Goal: Register for event/course

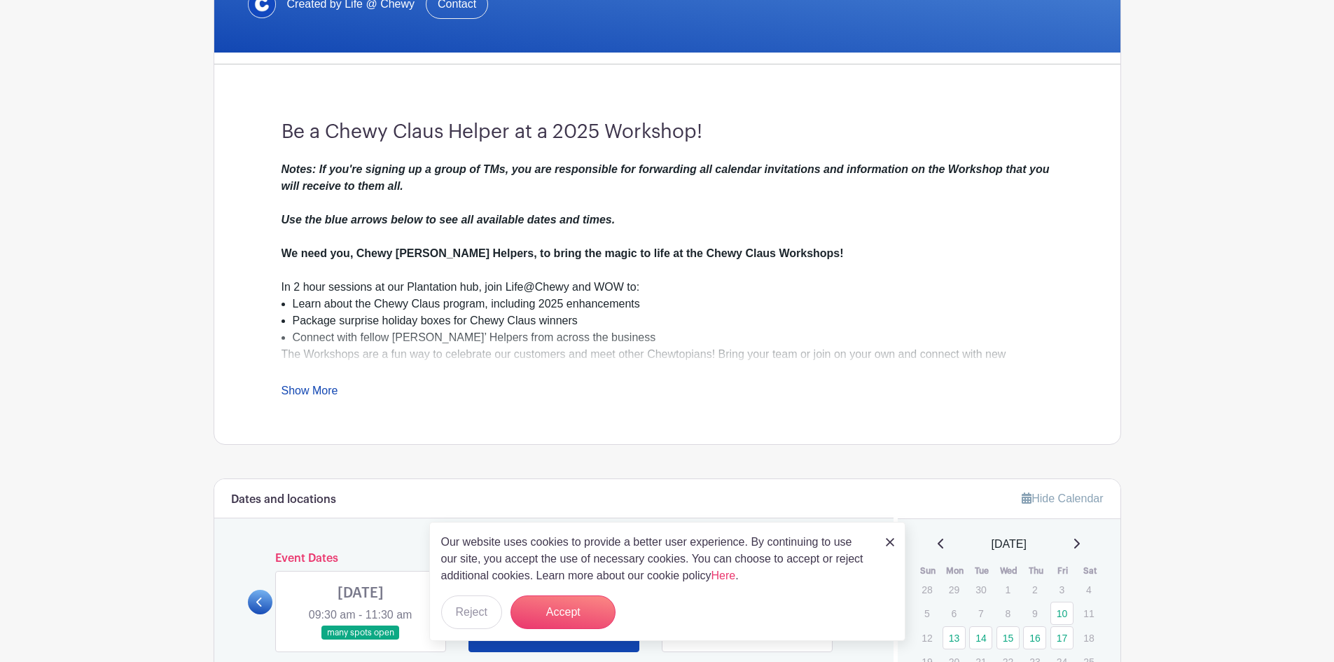
scroll to position [490, 0]
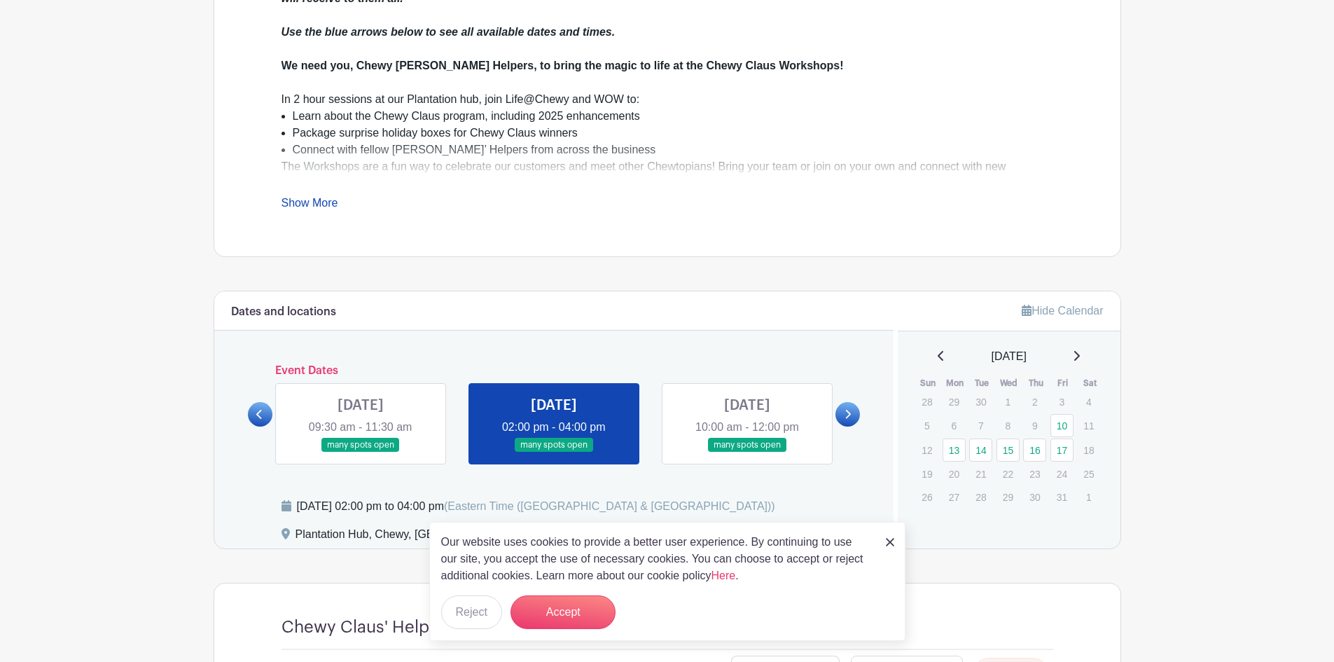
click at [890, 540] on img at bounding box center [890, 542] width 8 height 8
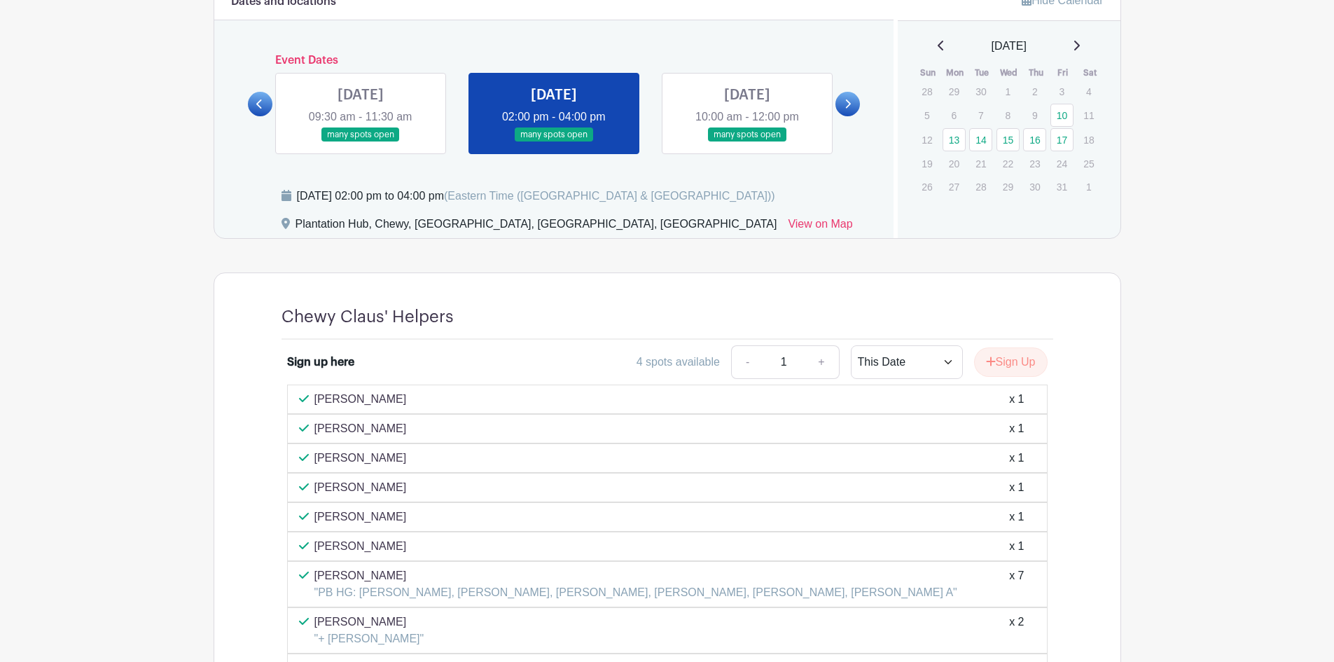
scroll to position [684, 0]
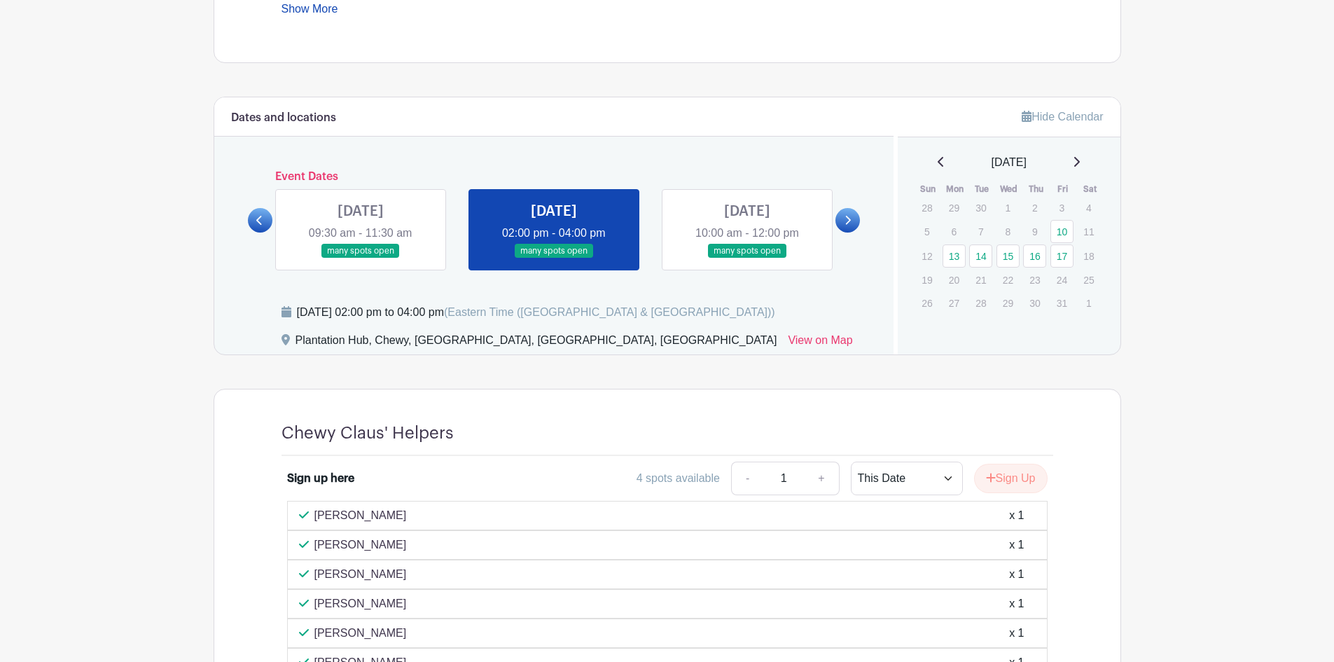
click at [260, 225] on icon at bounding box center [259, 220] width 6 height 11
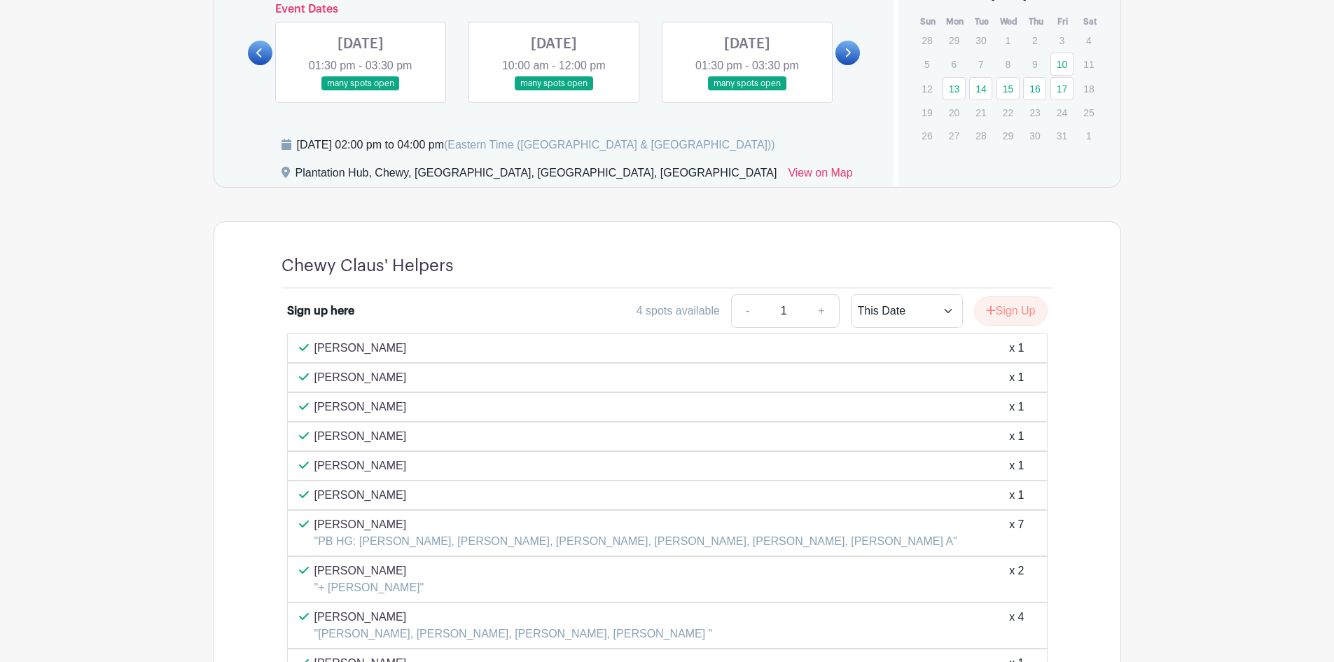
scroll to position [754, 0]
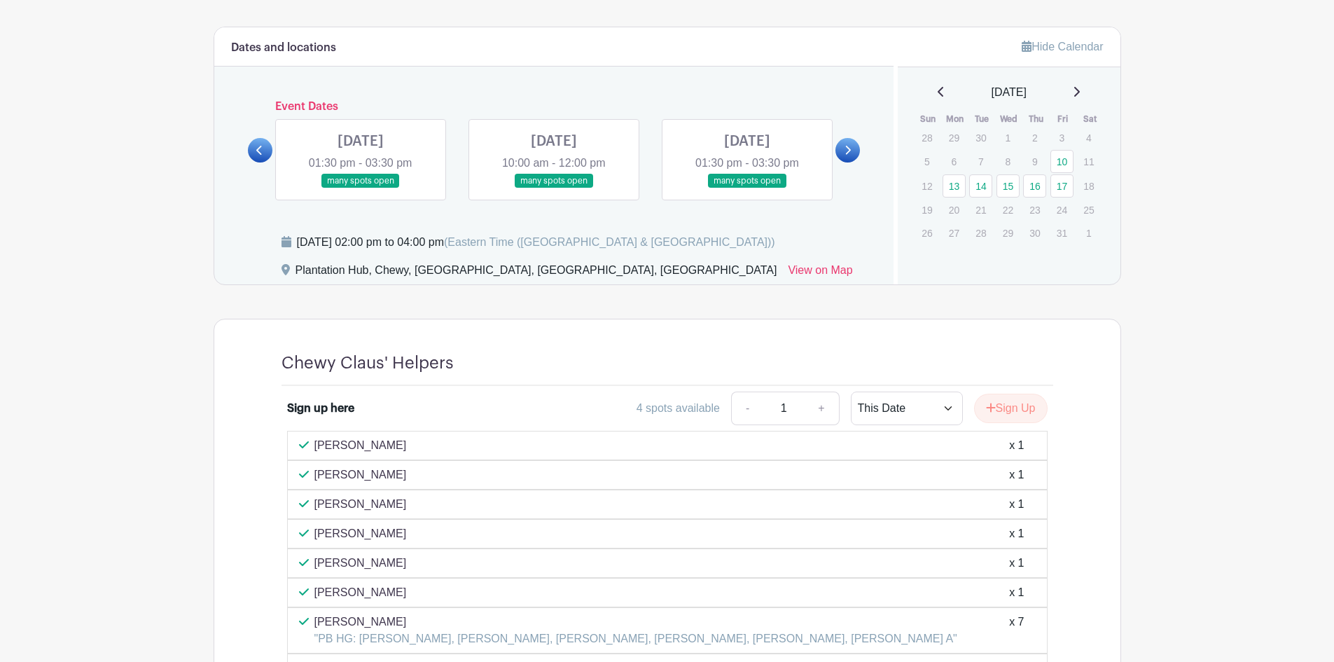
click at [361, 188] on link at bounding box center [361, 188] width 0 height 0
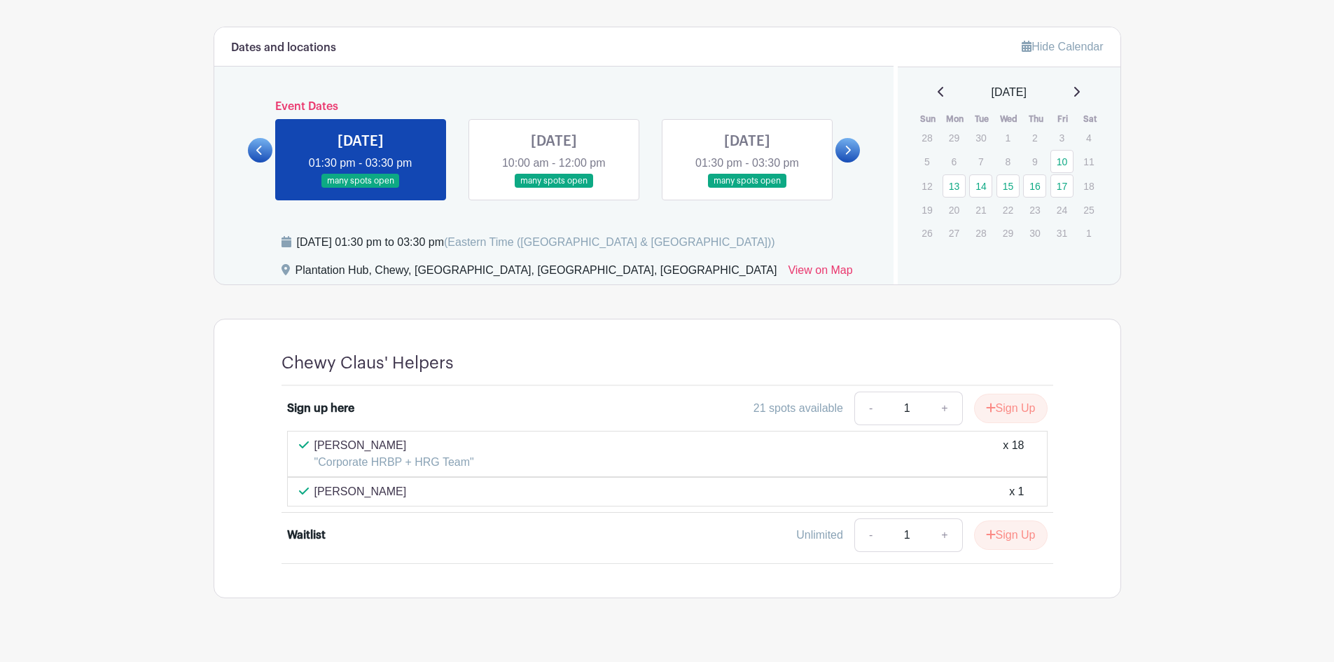
click at [554, 188] on link at bounding box center [554, 188] width 0 height 0
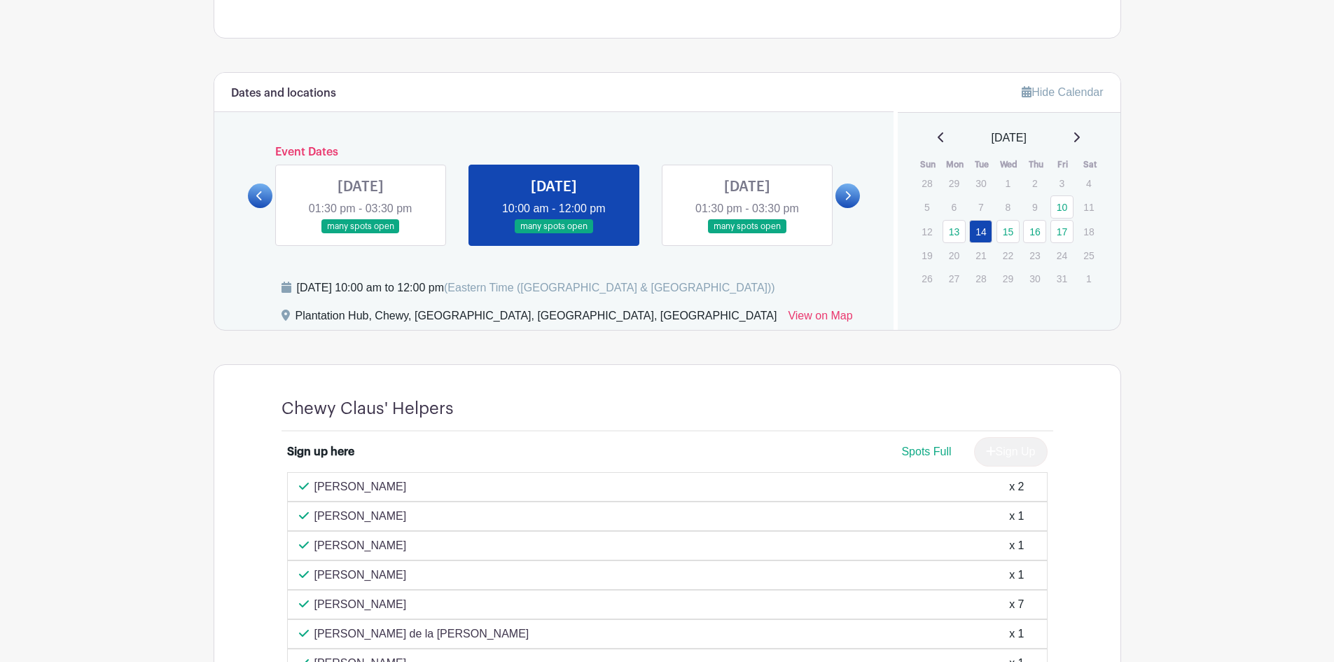
scroll to position [548, 0]
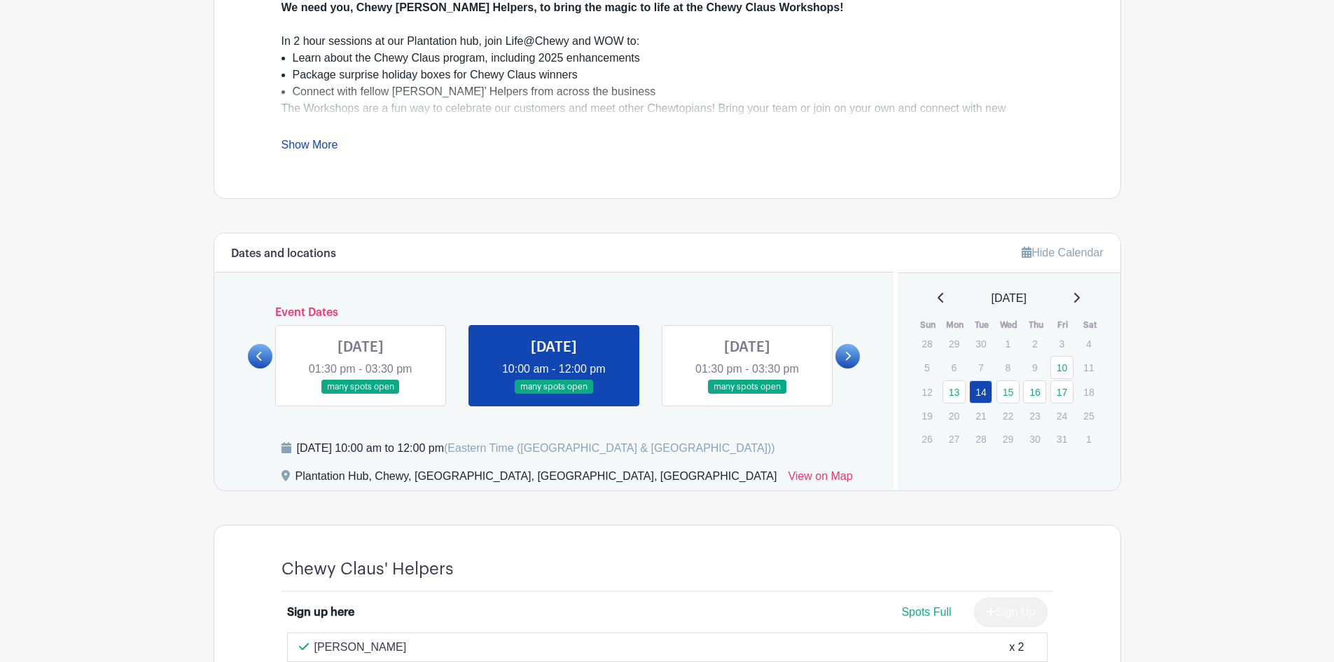
click at [747, 394] on link at bounding box center [747, 394] width 0 height 0
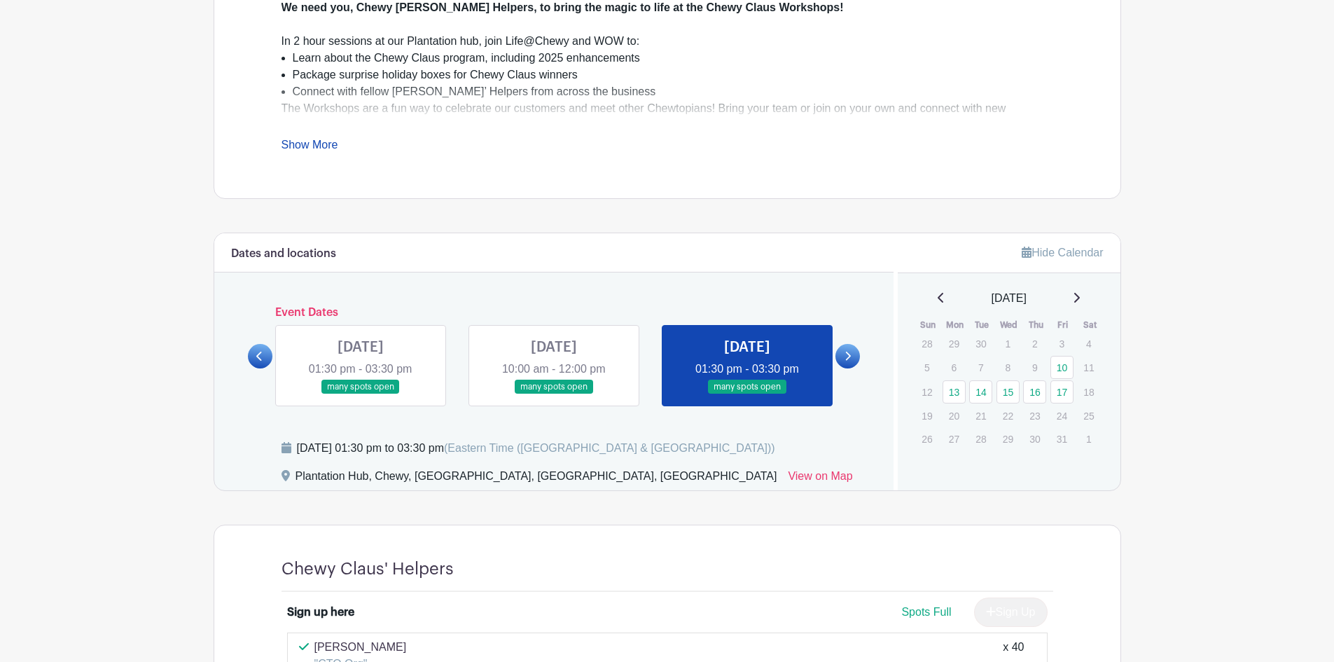
click at [852, 357] on link at bounding box center [847, 356] width 25 height 25
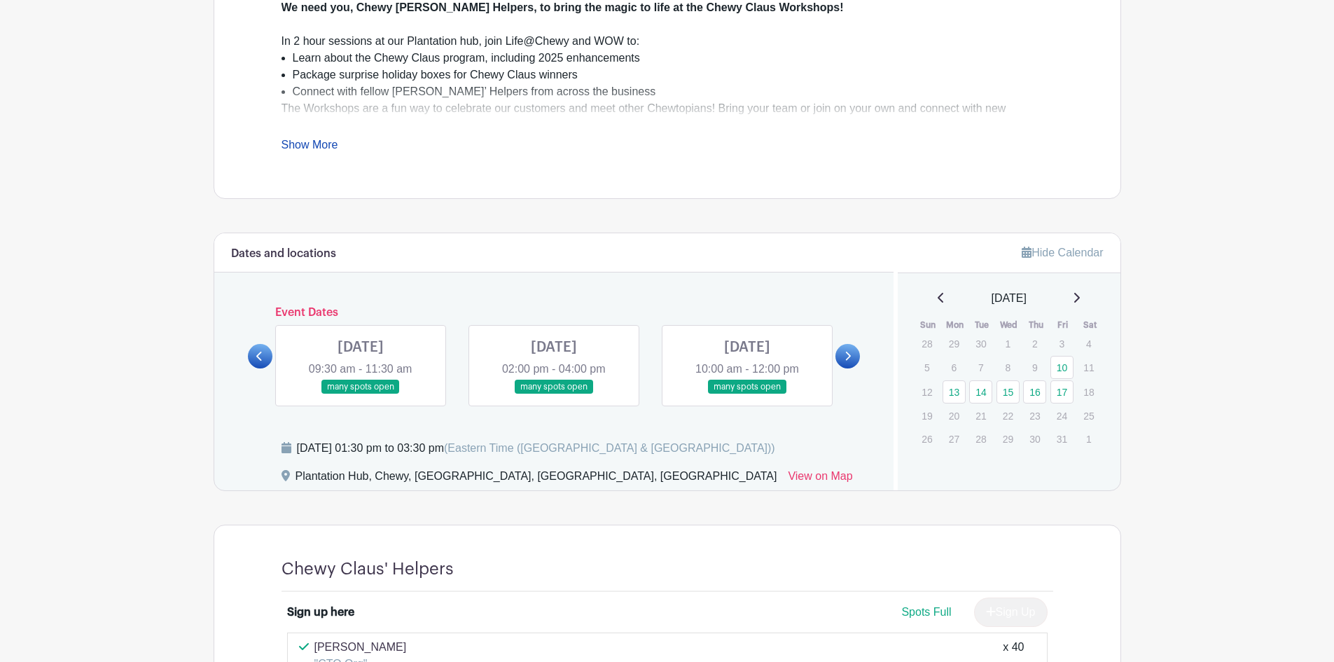
click at [361, 394] on link at bounding box center [361, 394] width 0 height 0
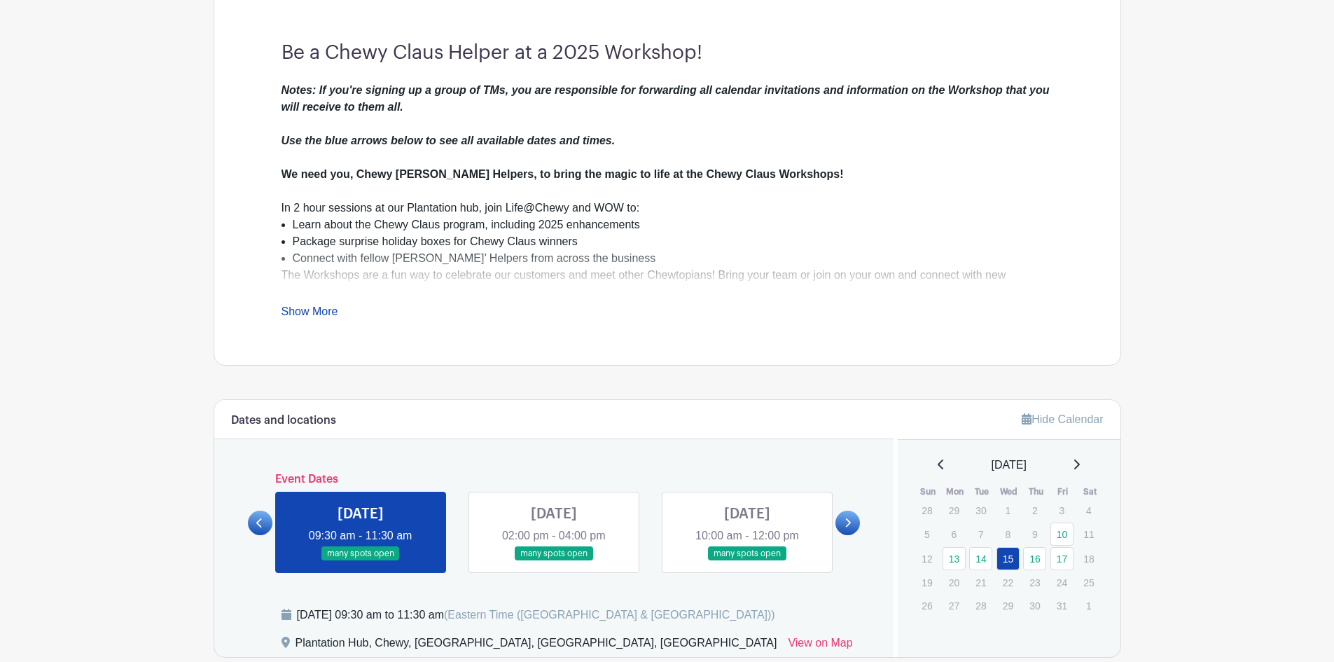
scroll to position [198, 0]
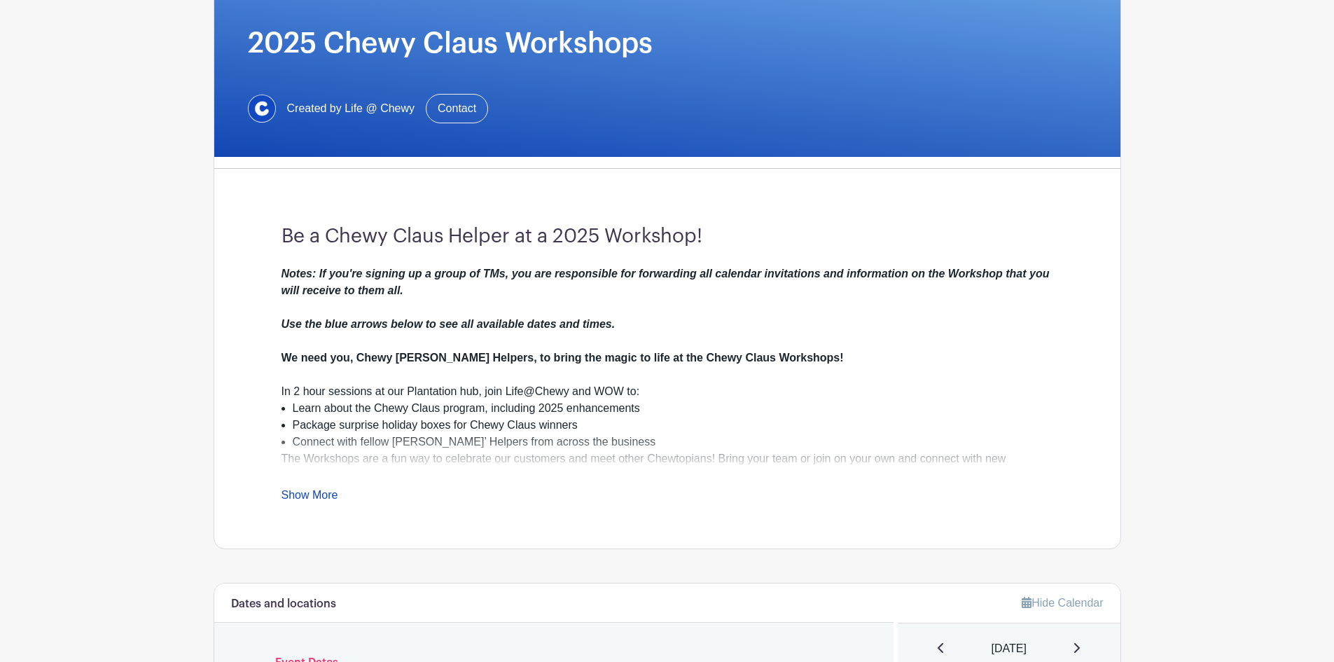
click at [308, 501] on link "Show More" at bounding box center [309, 498] width 57 height 18
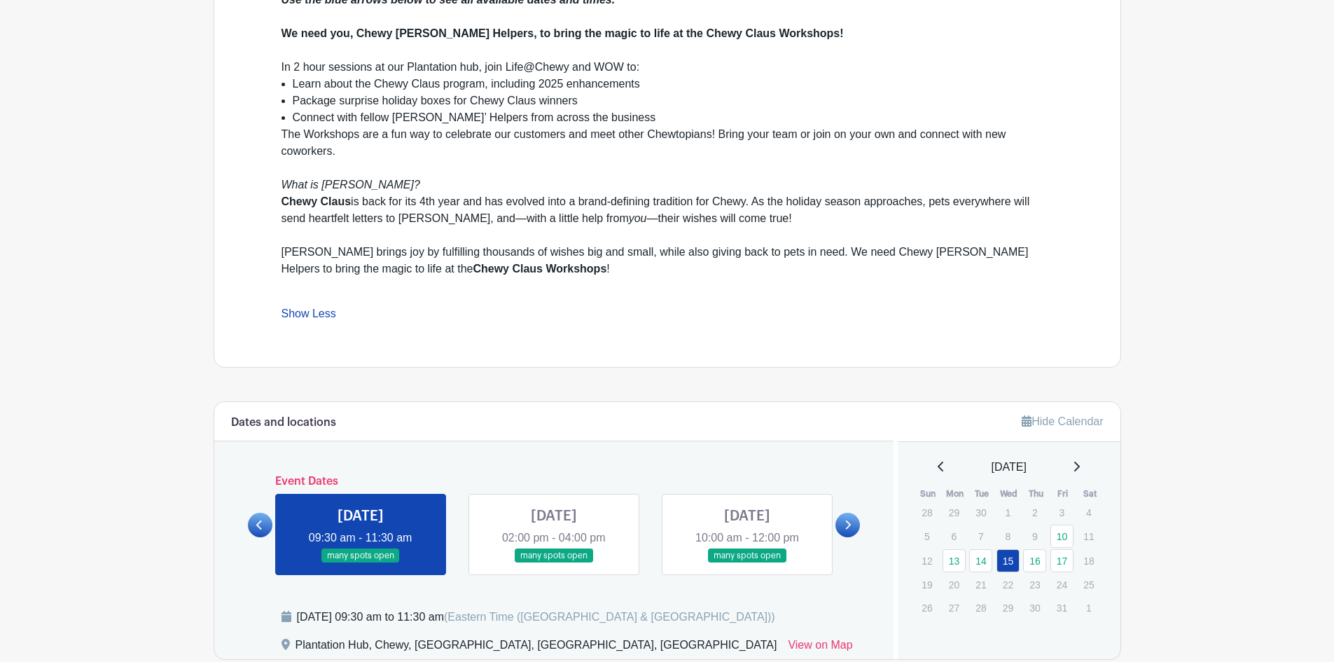
scroll to position [758, 0]
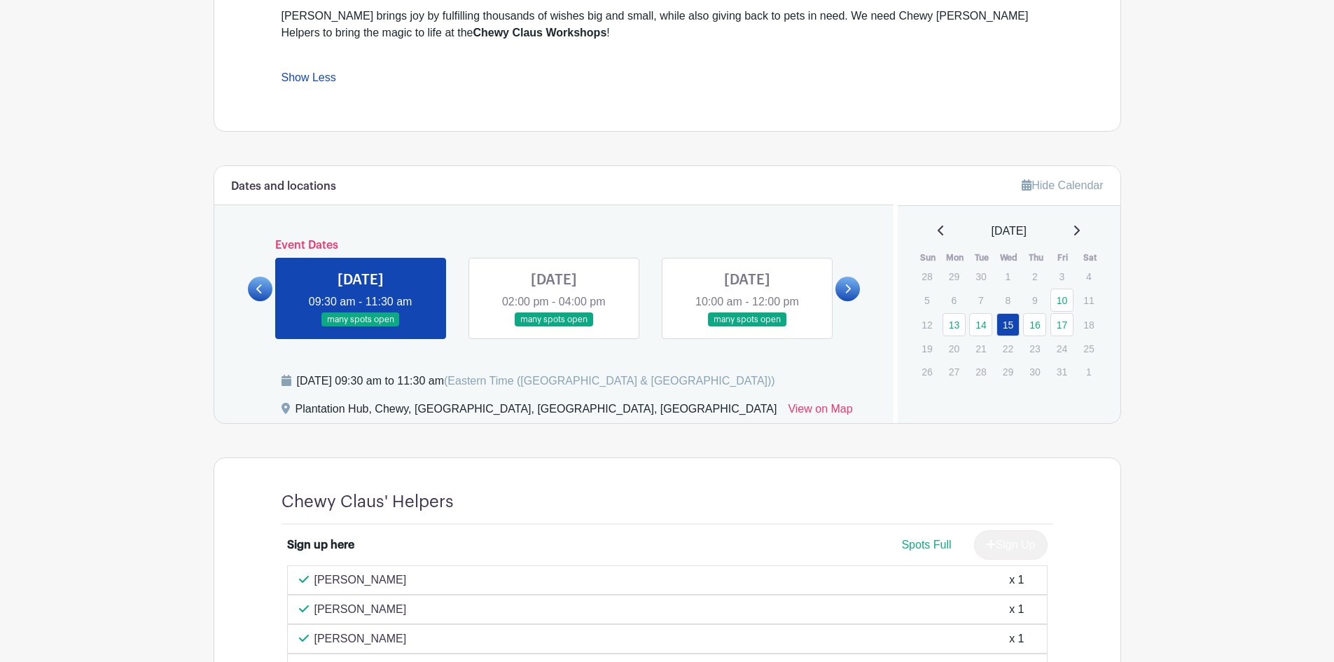
click at [554, 327] on link at bounding box center [554, 327] width 0 height 0
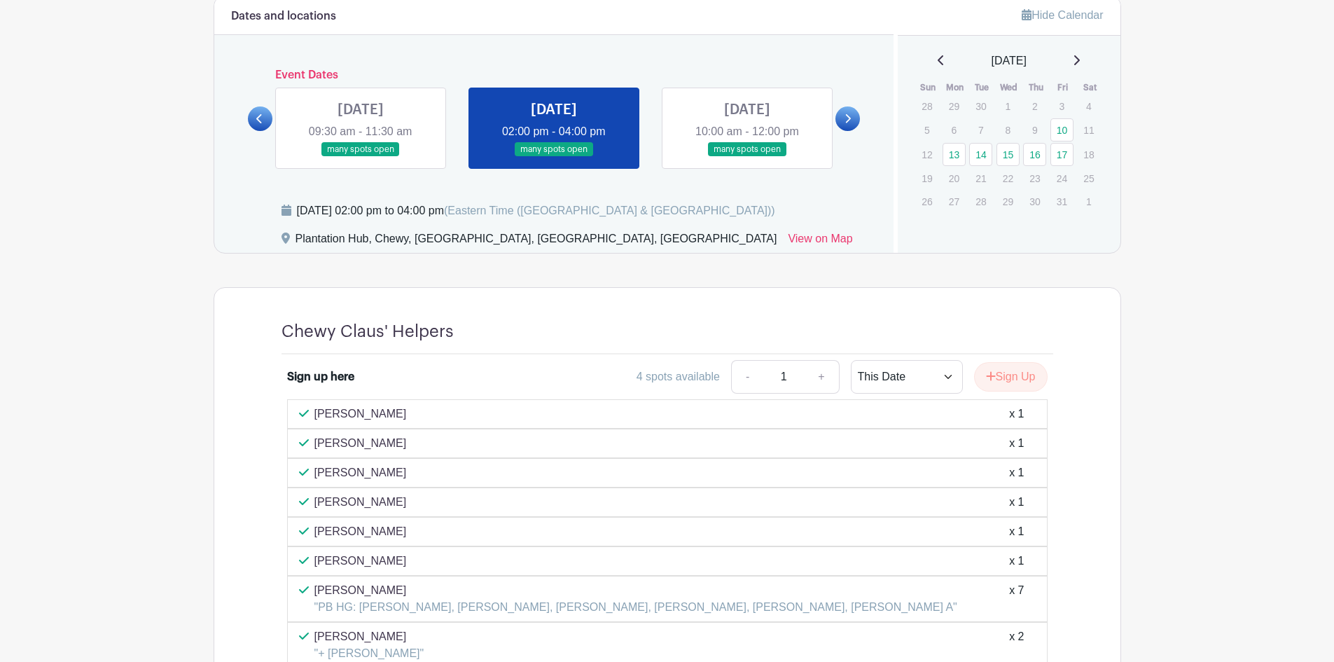
scroll to position [827, 0]
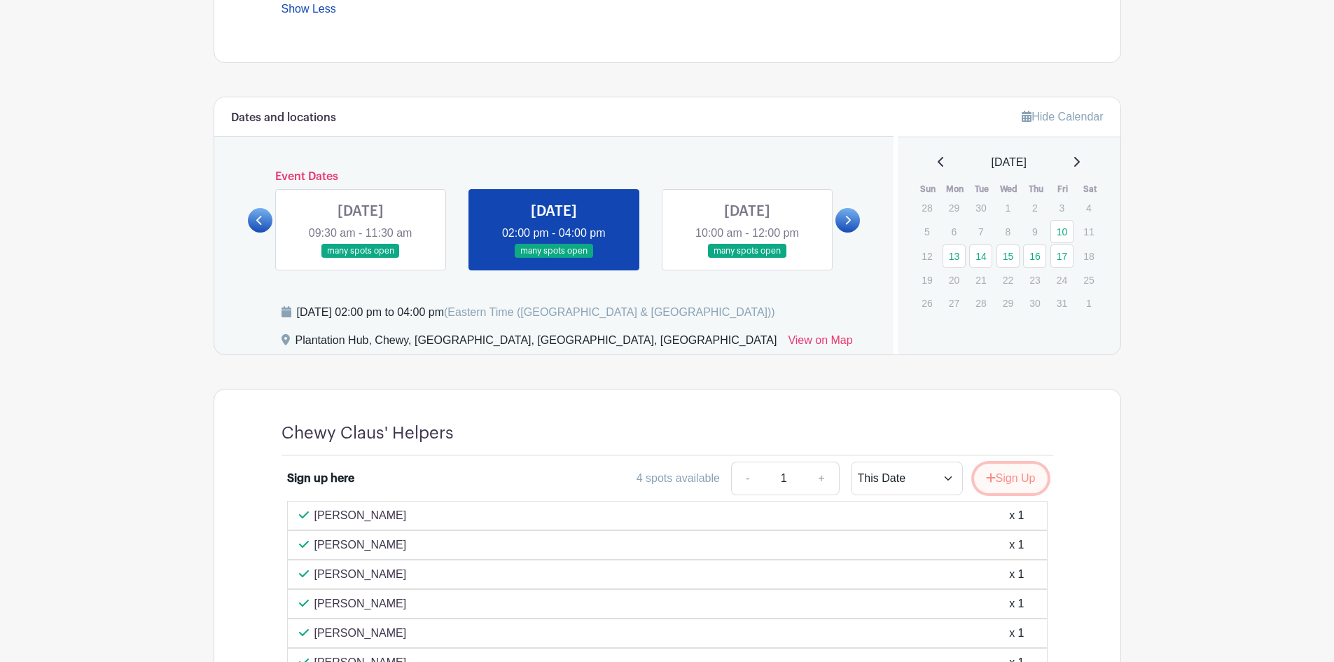
click at [1014, 477] on button "Sign Up" at bounding box center [1011, 477] width 74 height 29
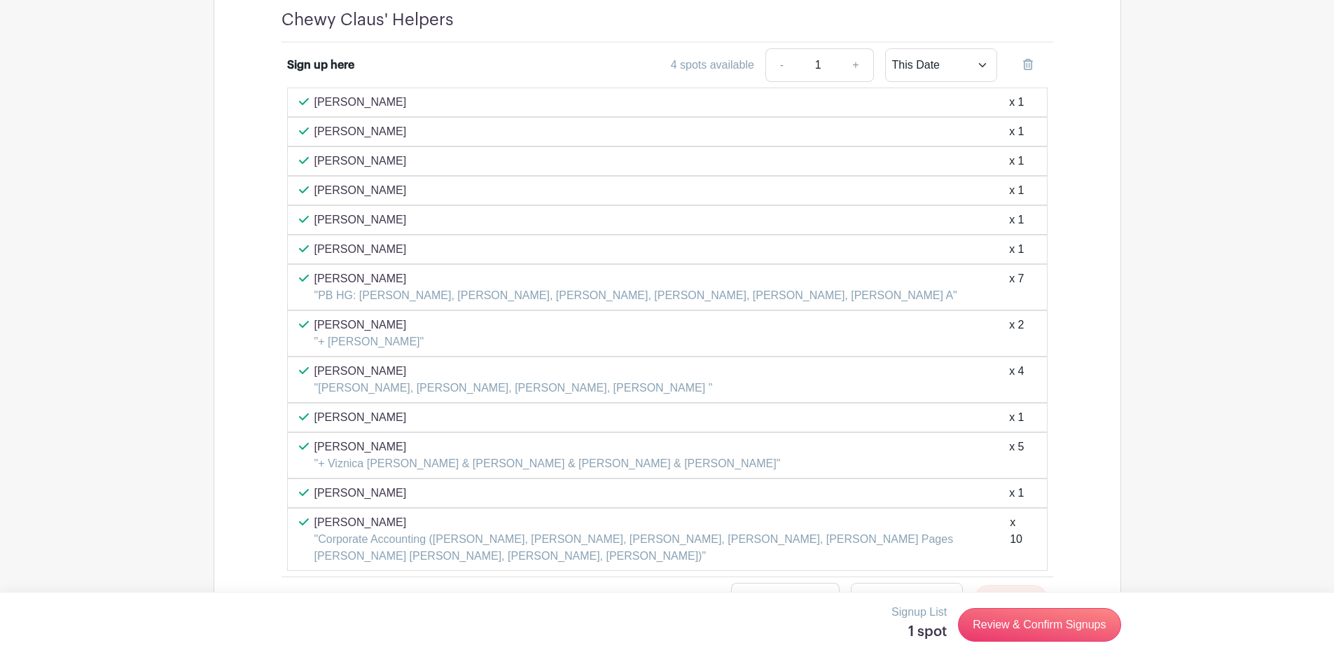
scroll to position [1107, 0]
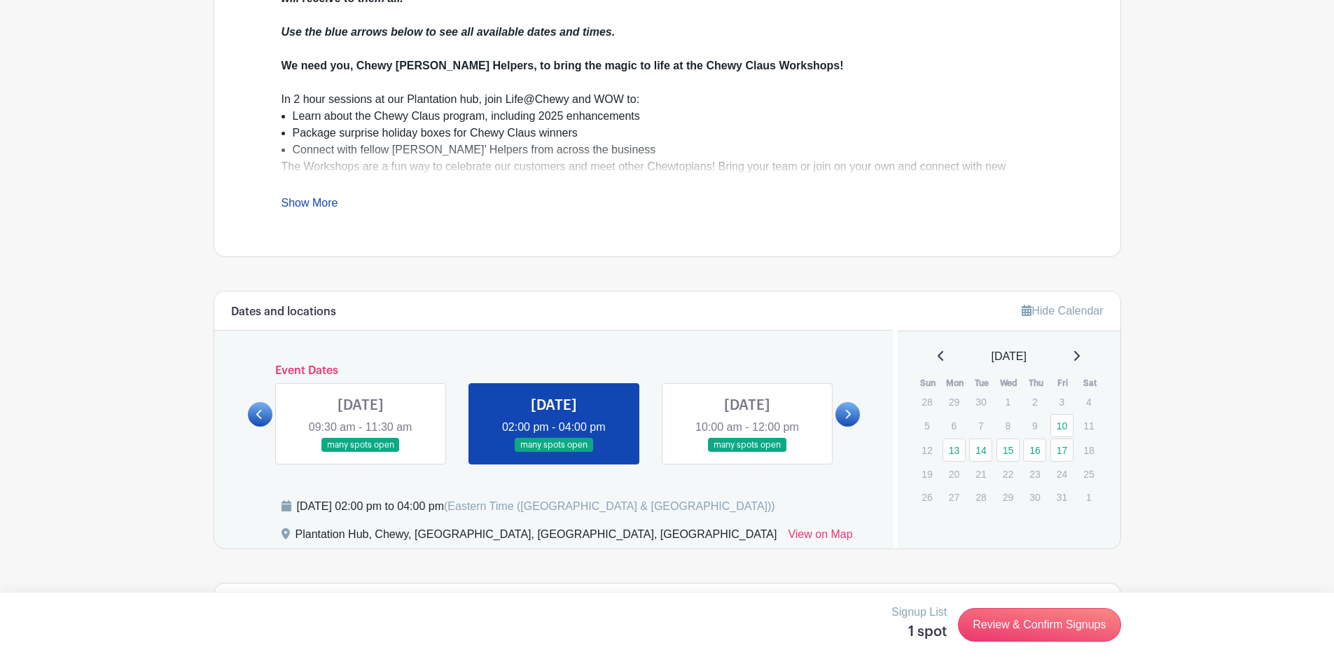
scroll to position [840, 0]
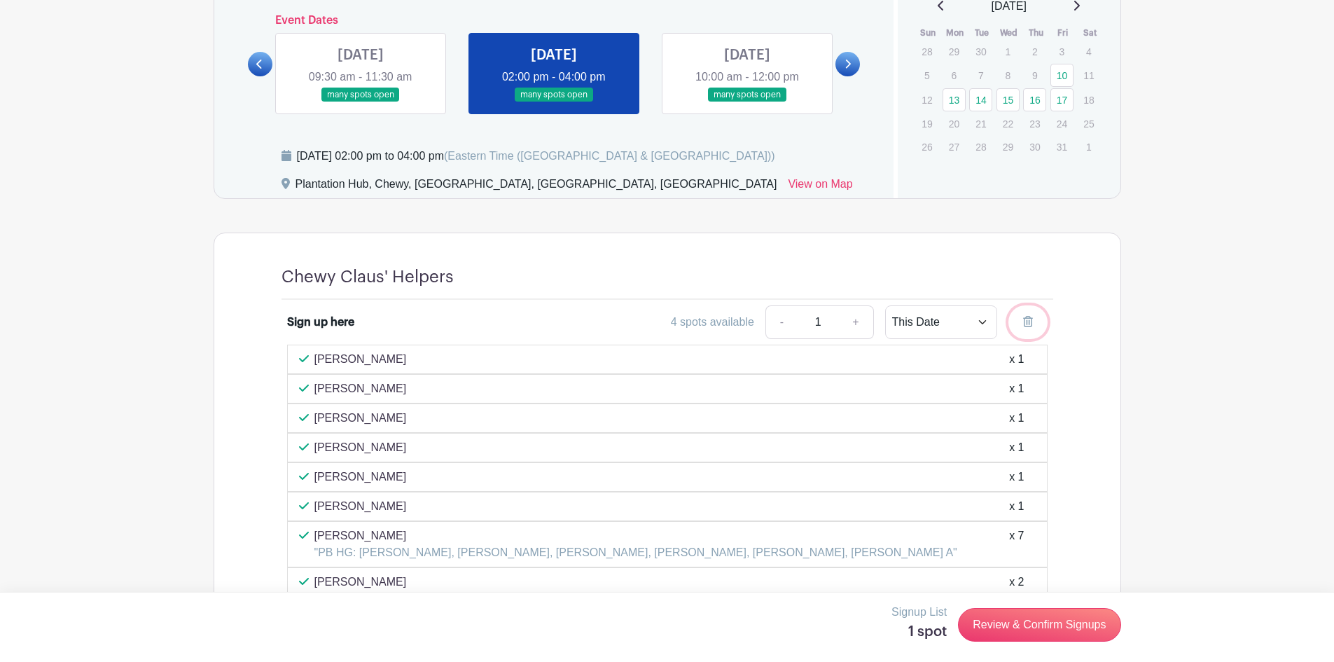
click at [1028, 323] on icon at bounding box center [1028, 321] width 10 height 11
click at [747, 102] on link at bounding box center [747, 102] width 0 height 0
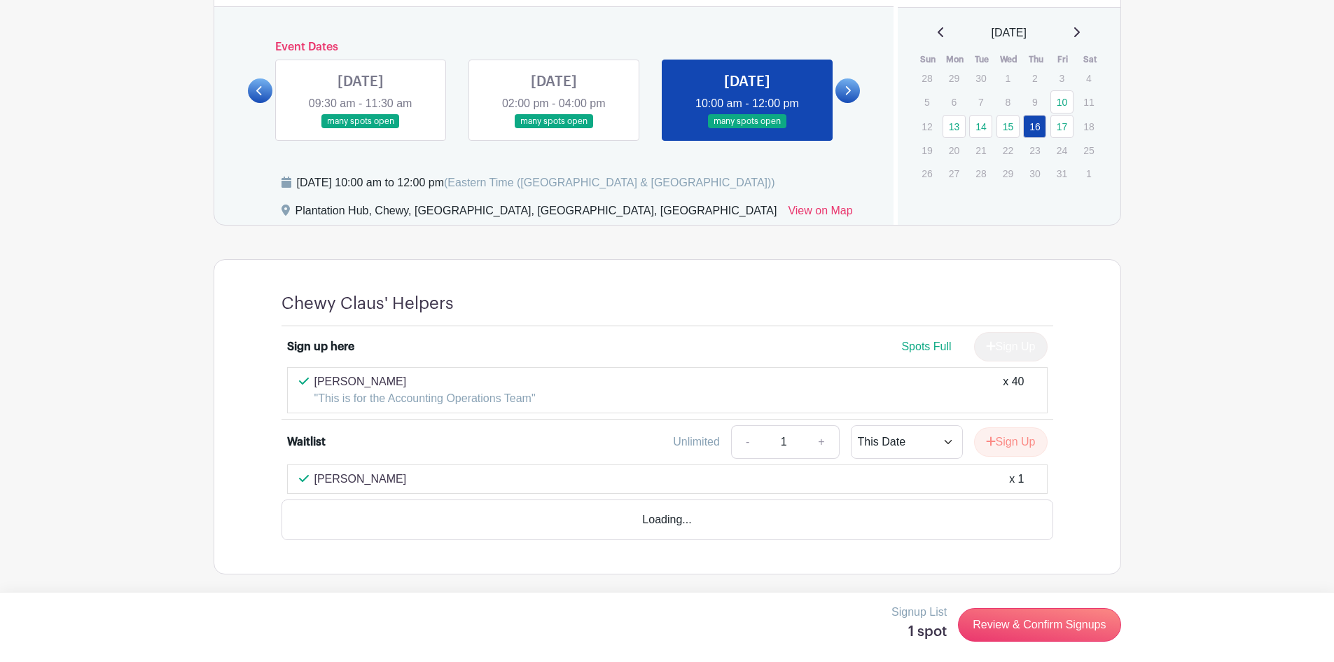
scroll to position [774, 0]
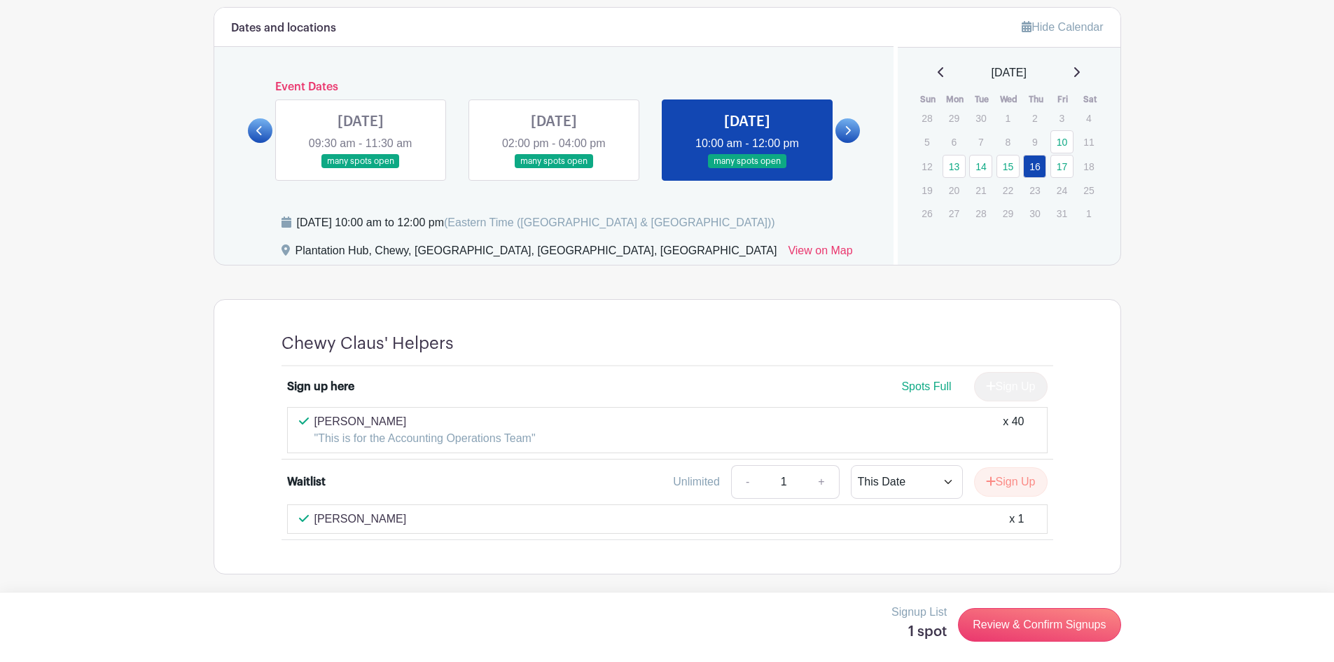
click at [554, 169] on link at bounding box center [554, 169] width 0 height 0
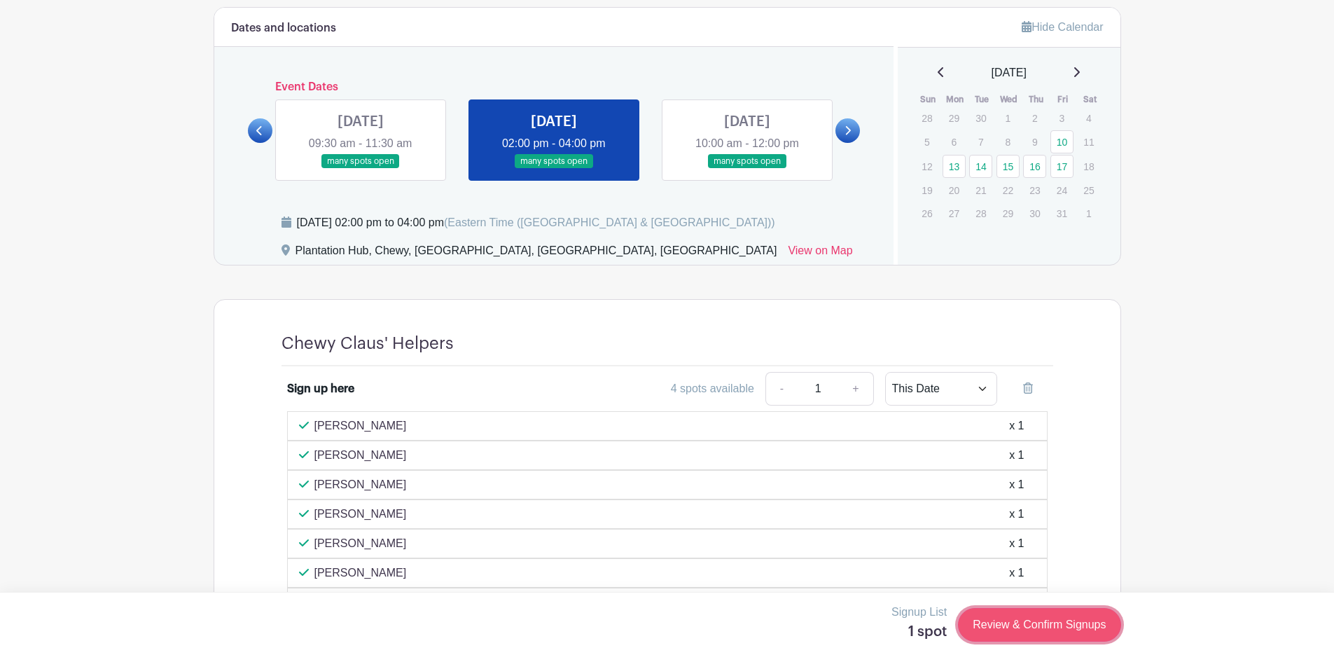
click at [1008, 623] on link "Review & Confirm Signups" at bounding box center [1039, 625] width 162 height 34
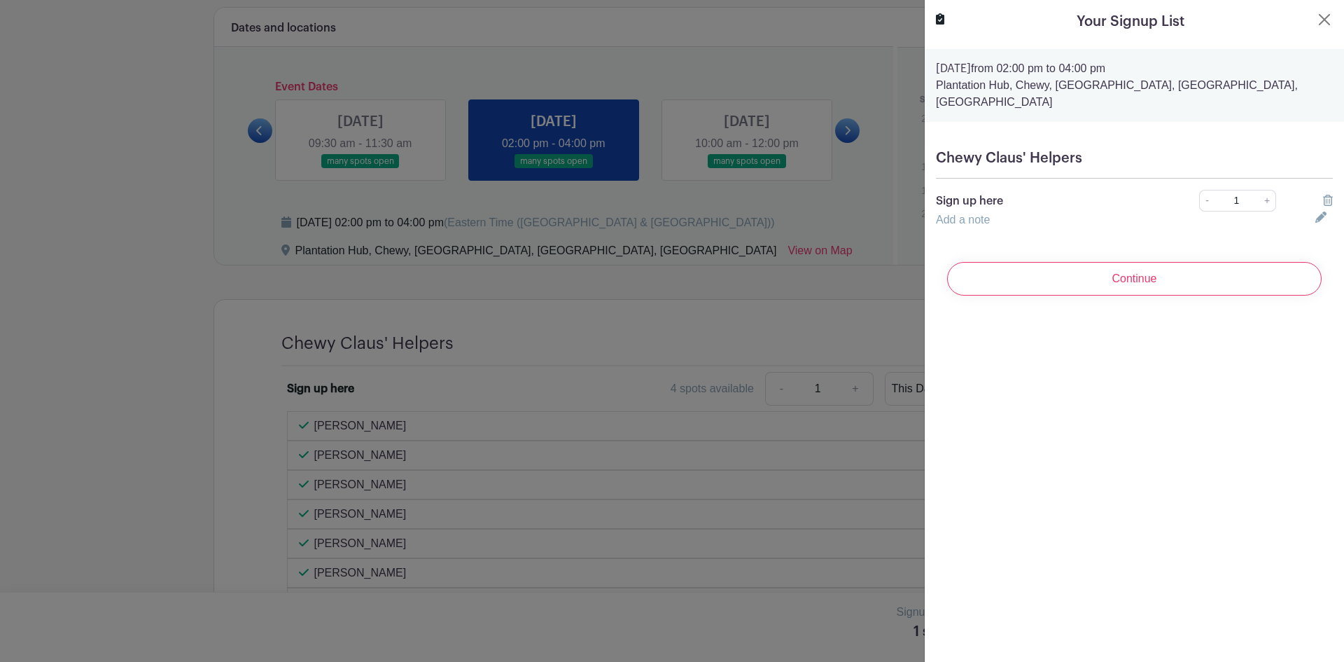
click at [1323, 195] on icon at bounding box center [1328, 200] width 10 height 11
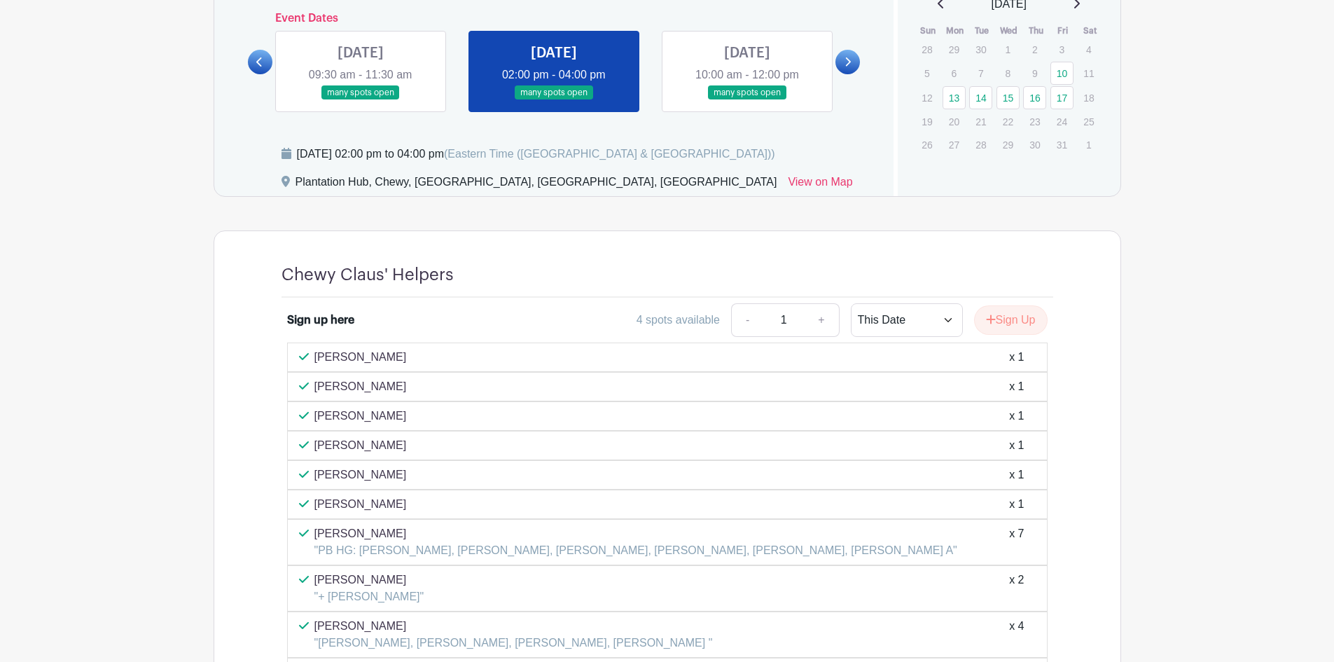
scroll to position [774, 0]
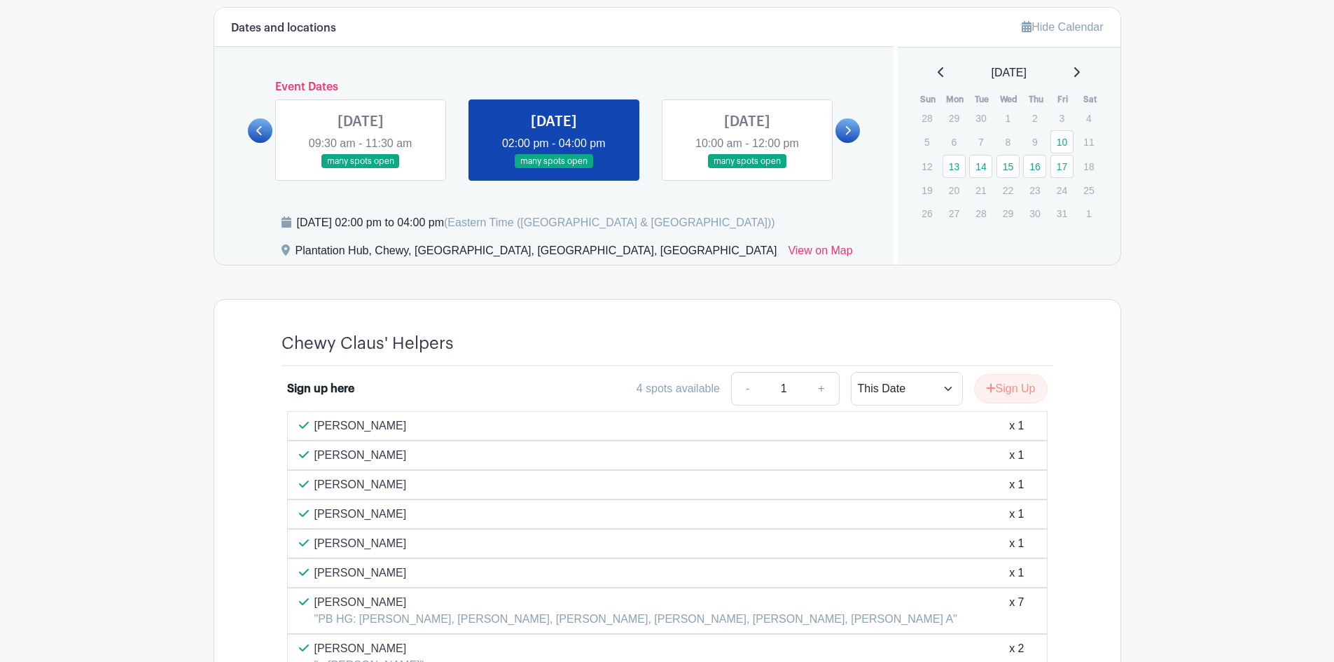
click at [747, 169] on link at bounding box center [747, 169] width 0 height 0
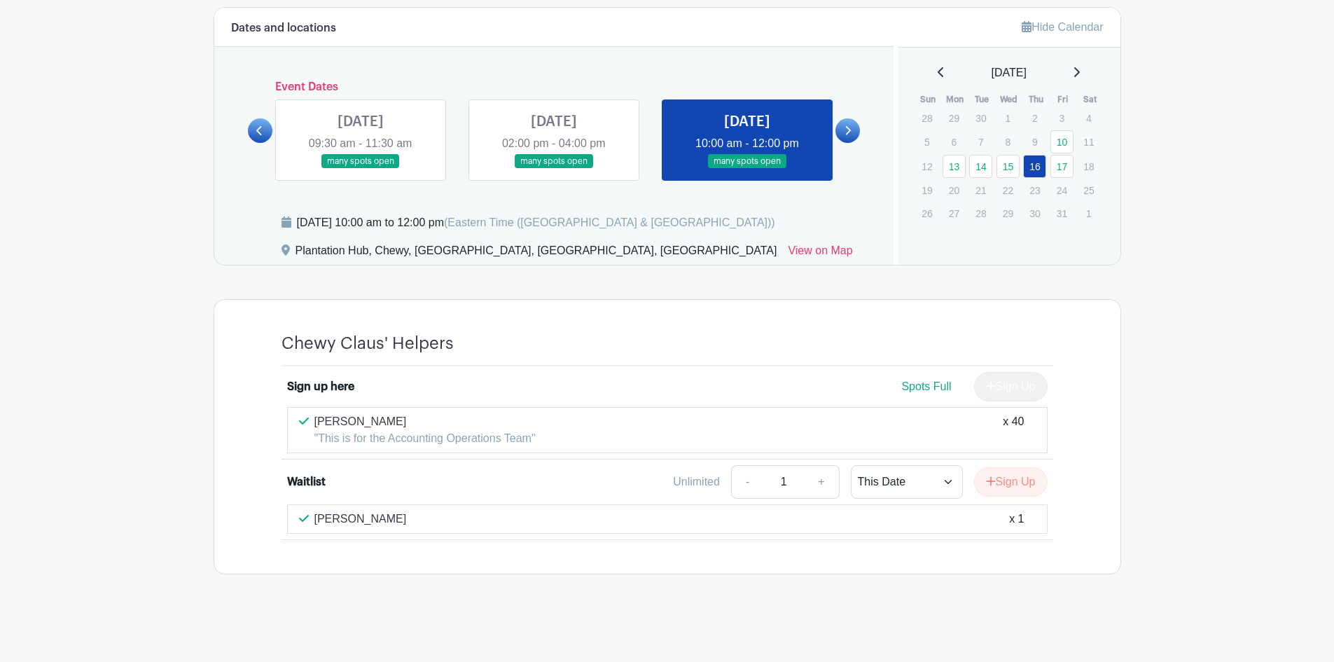
click at [554, 169] on link at bounding box center [554, 169] width 0 height 0
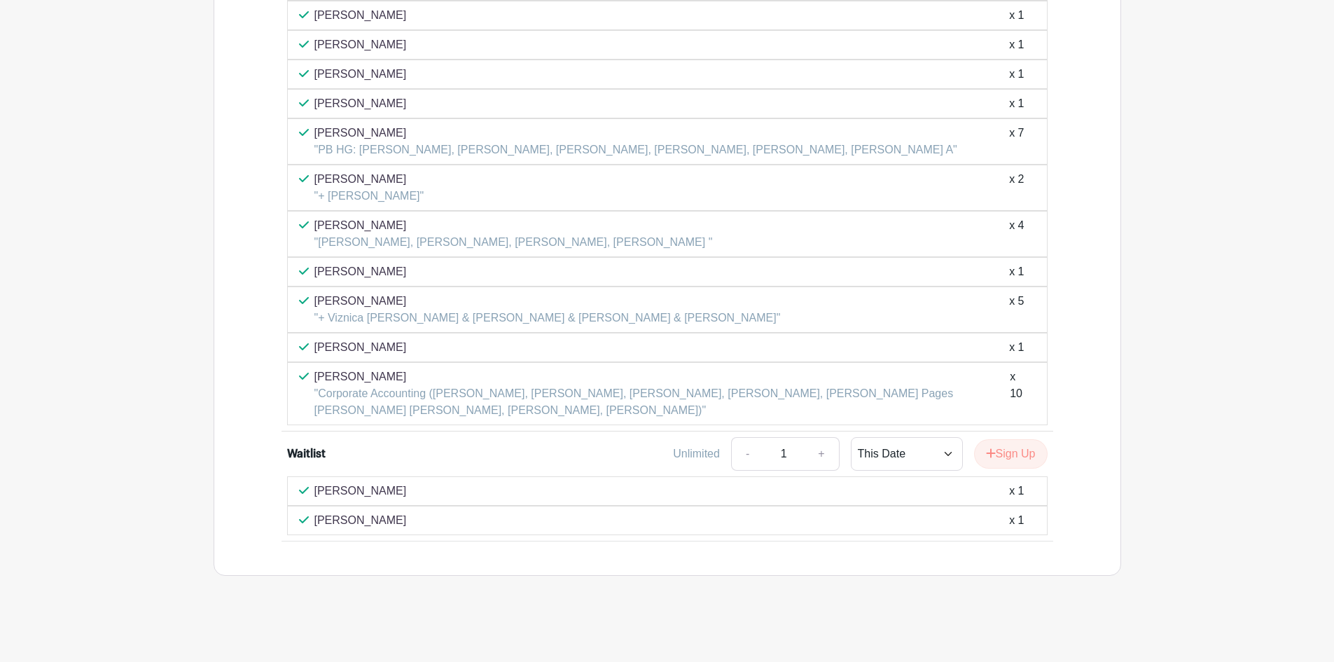
scroll to position [1244, 0]
click at [1007, 445] on button "Sign Up" at bounding box center [1011, 452] width 74 height 29
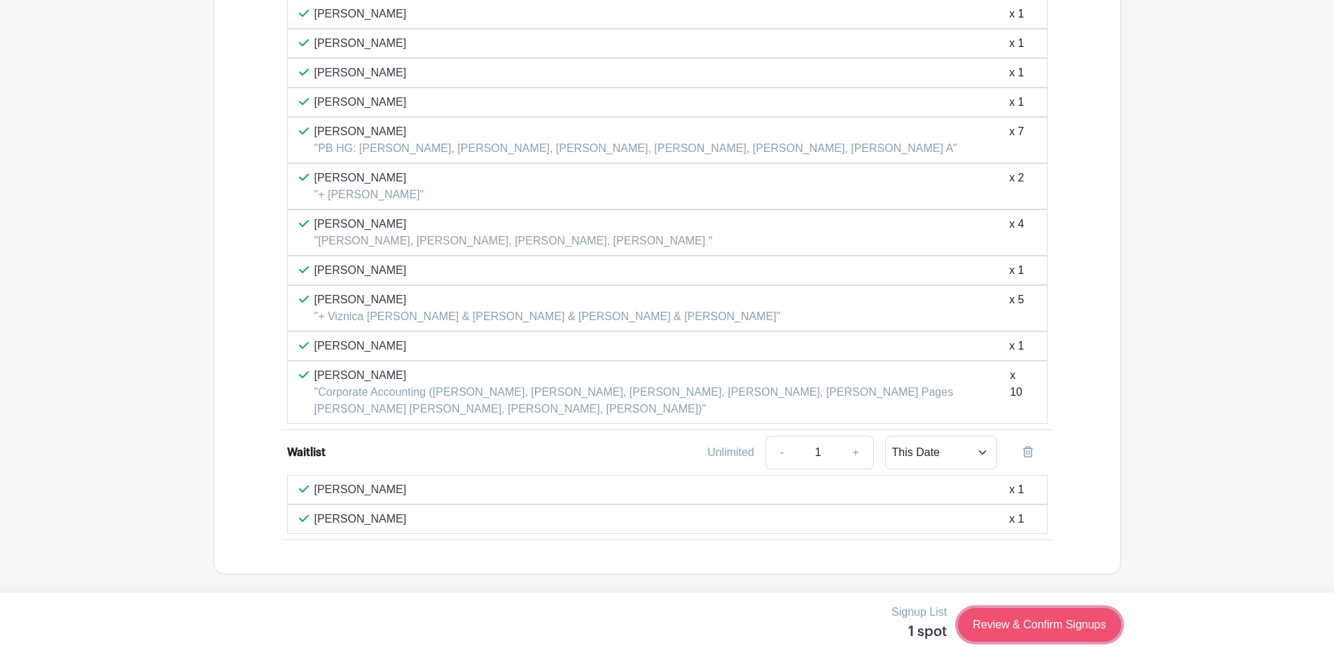
click at [1007, 620] on link "Review & Confirm Signups" at bounding box center [1039, 625] width 162 height 34
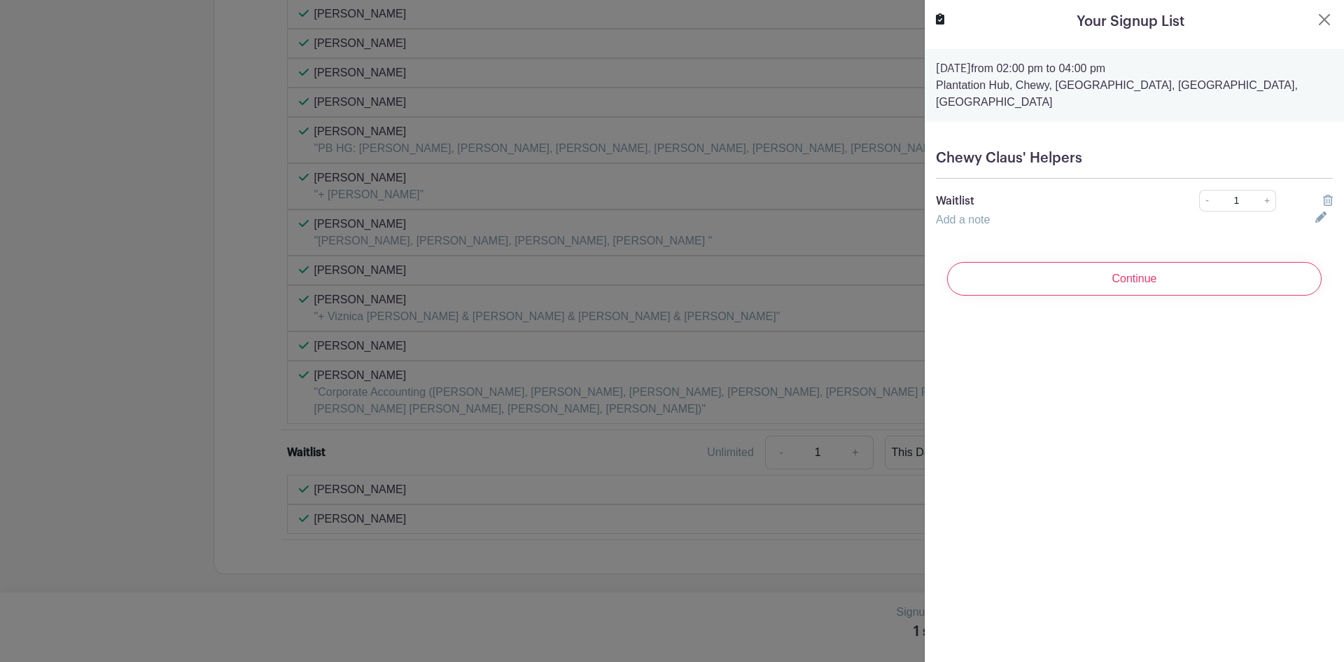
click at [996, 211] on div "Add a note" at bounding box center [1117, 219] width 379 height 17
click at [1070, 265] on input "Continue" at bounding box center [1134, 279] width 375 height 34
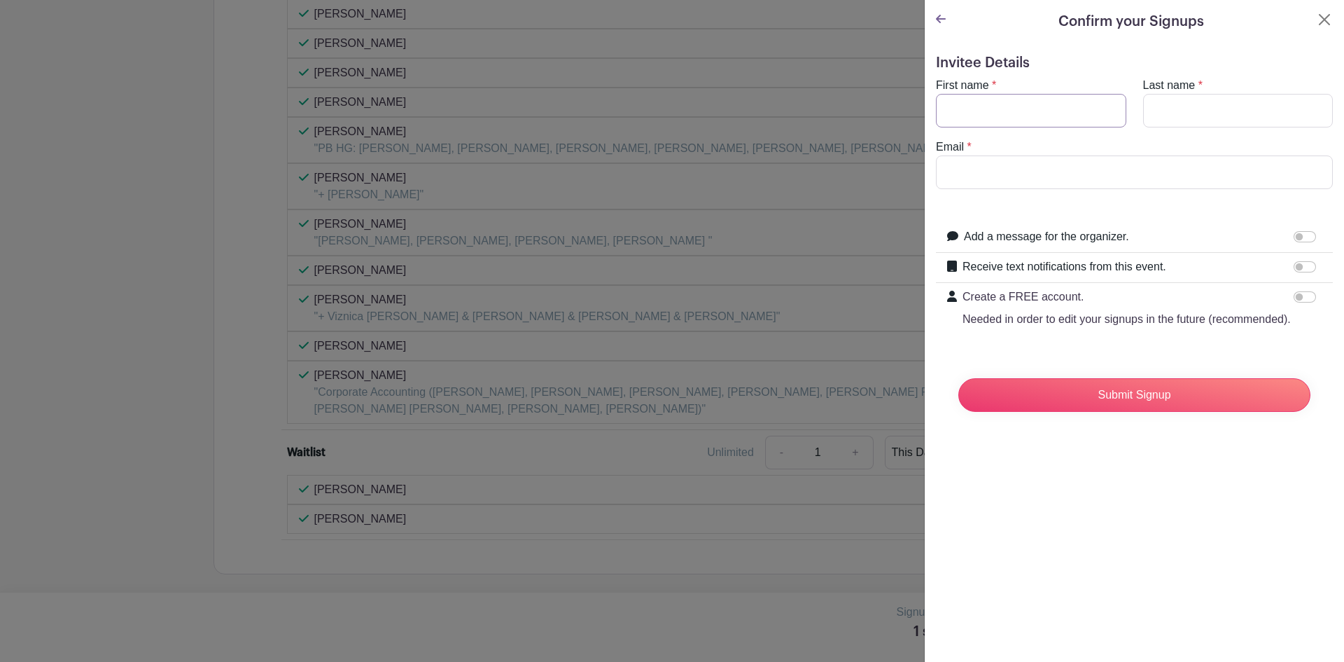
click at [997, 108] on input "First name" at bounding box center [1031, 111] width 190 height 34
click at [1316, 19] on button "Close" at bounding box center [1324, 19] width 17 height 17
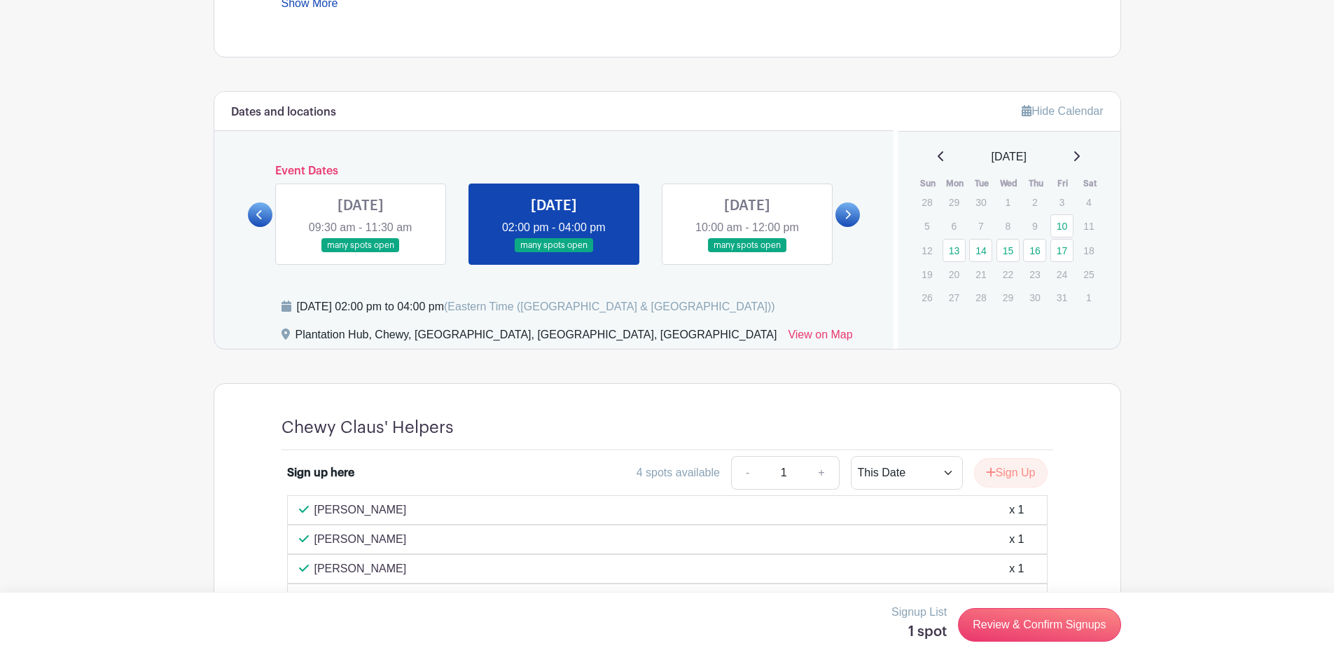
scroll to position [684, 0]
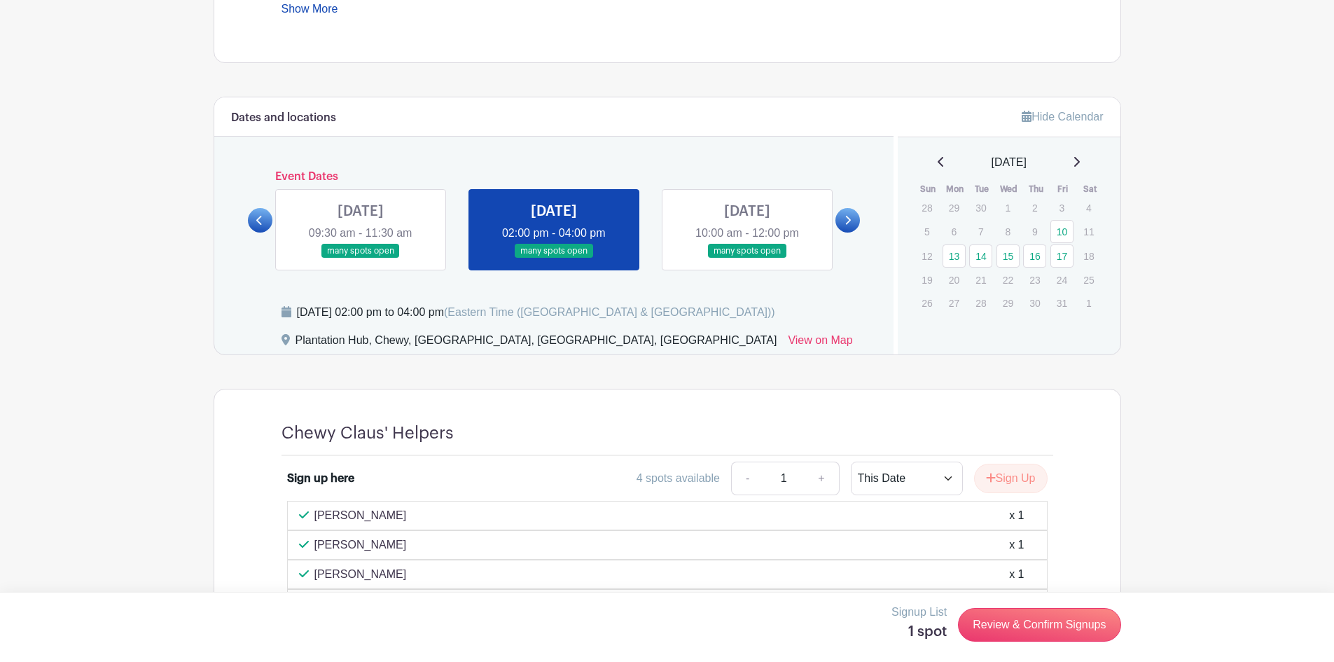
click at [747, 258] on link at bounding box center [747, 258] width 0 height 0
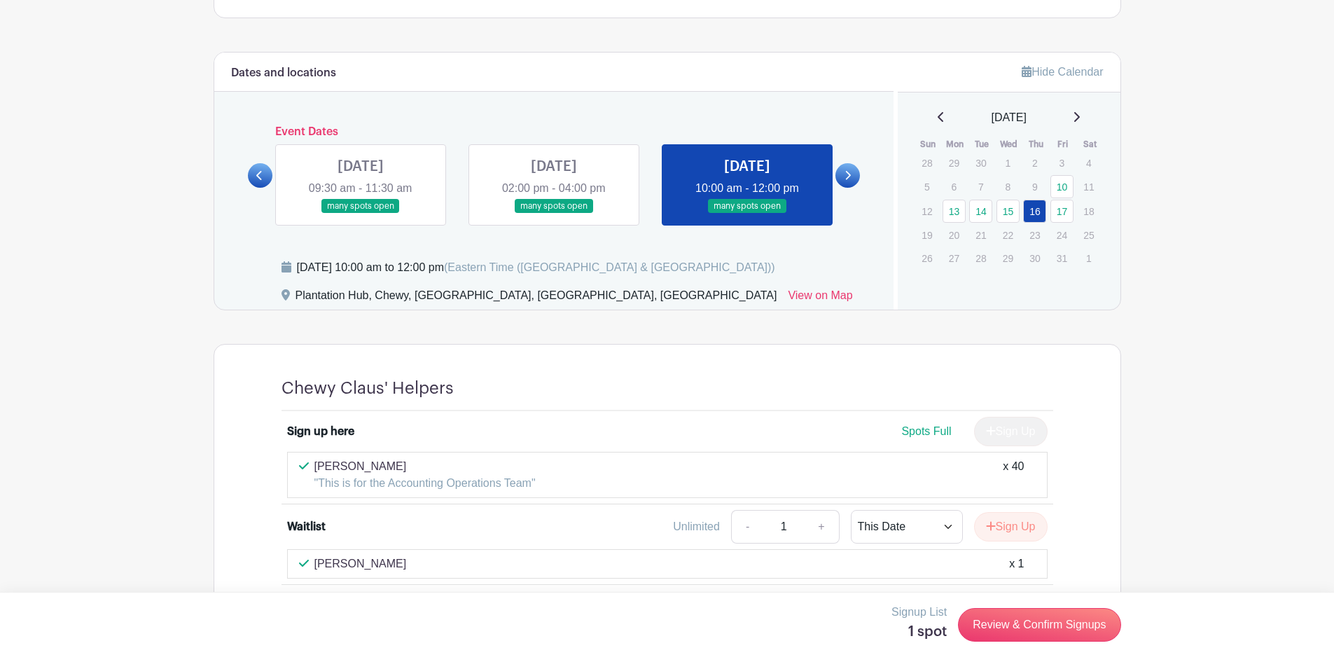
scroll to position [774, 0]
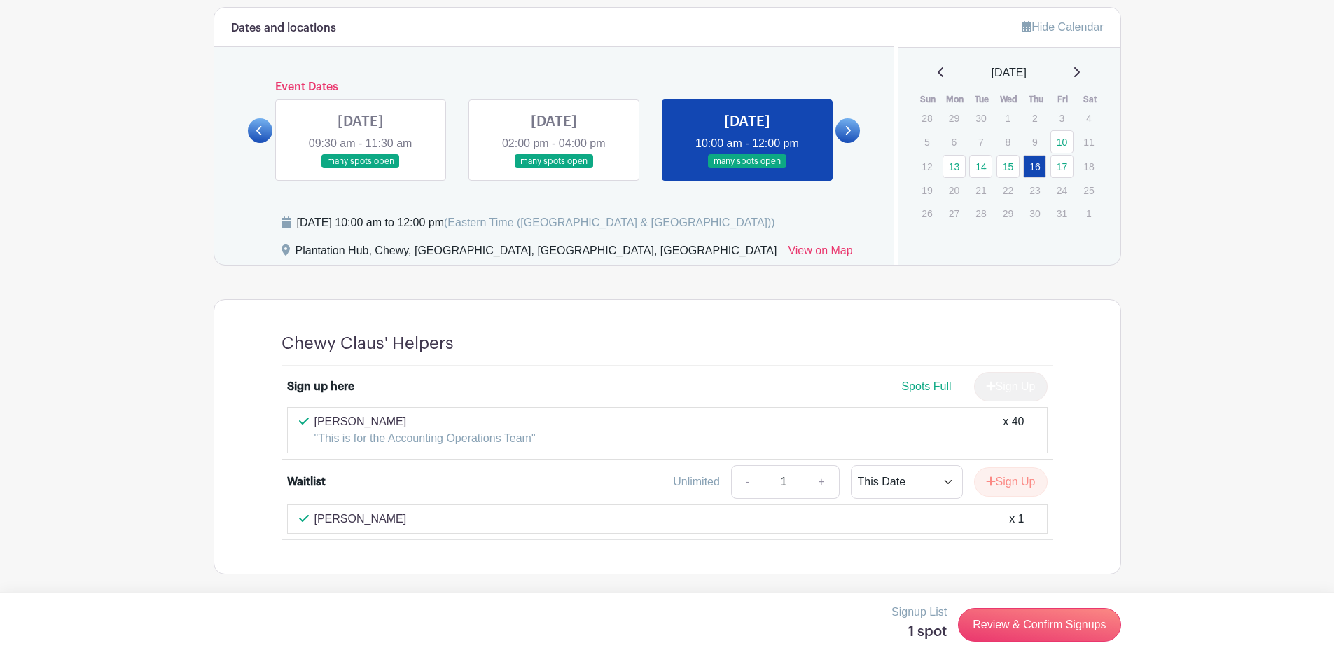
click at [554, 169] on link at bounding box center [554, 169] width 0 height 0
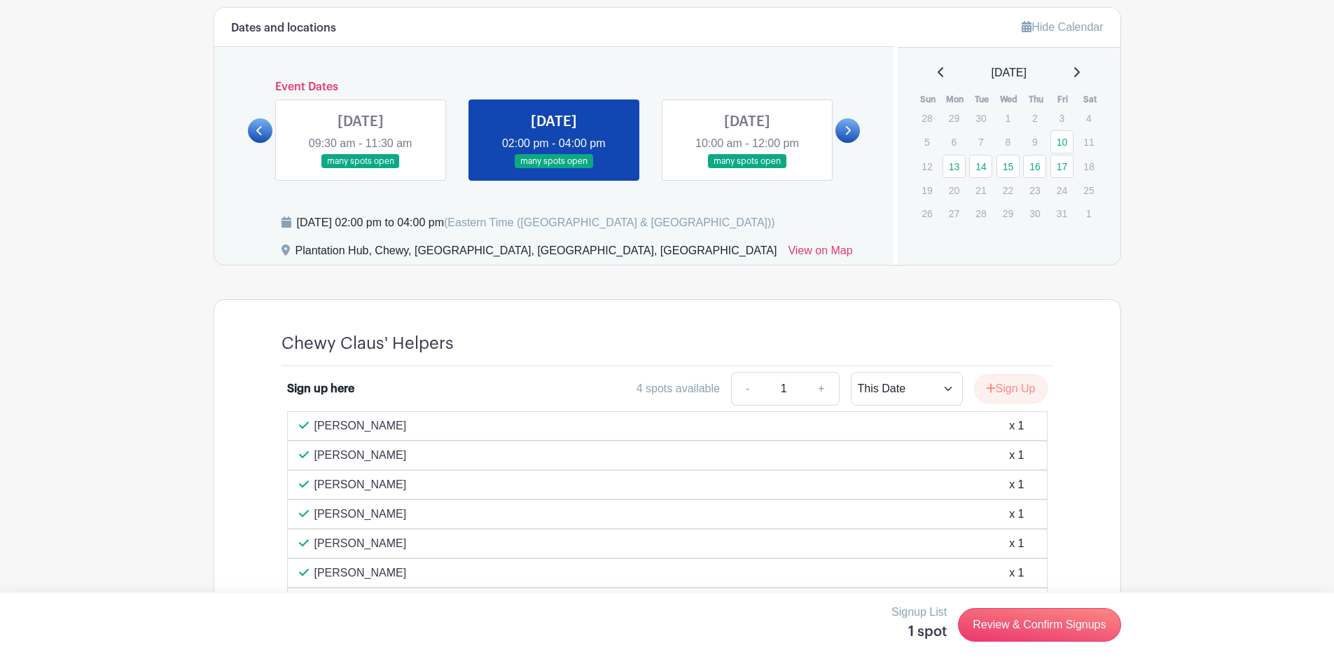
click at [361, 169] on link at bounding box center [361, 169] width 0 height 0
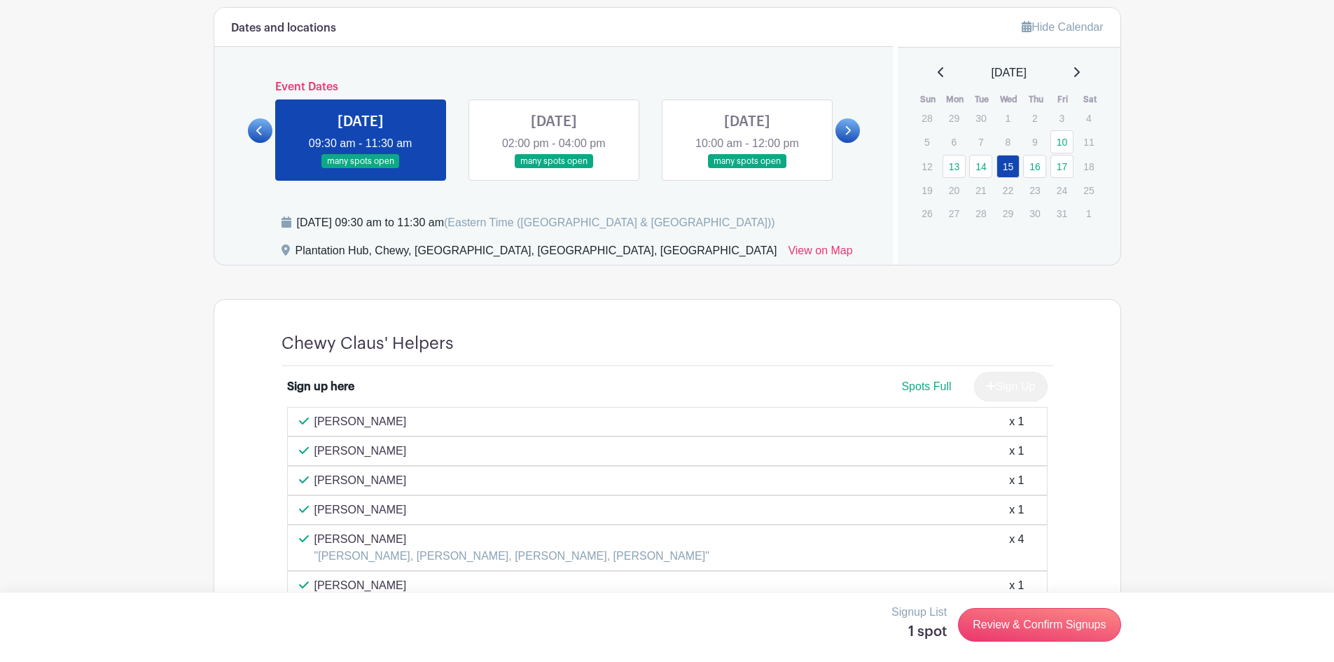
click at [257, 131] on icon at bounding box center [259, 130] width 6 height 9
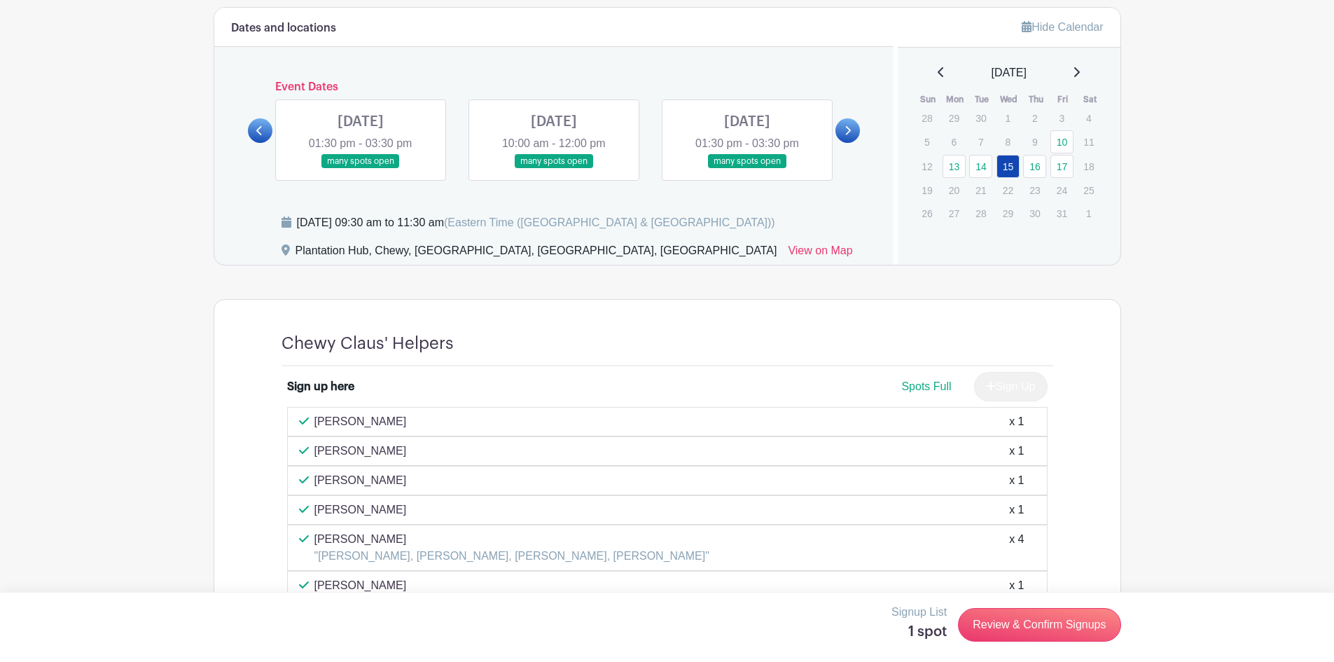
click at [1064, 144] on link "10" at bounding box center [1061, 141] width 23 height 23
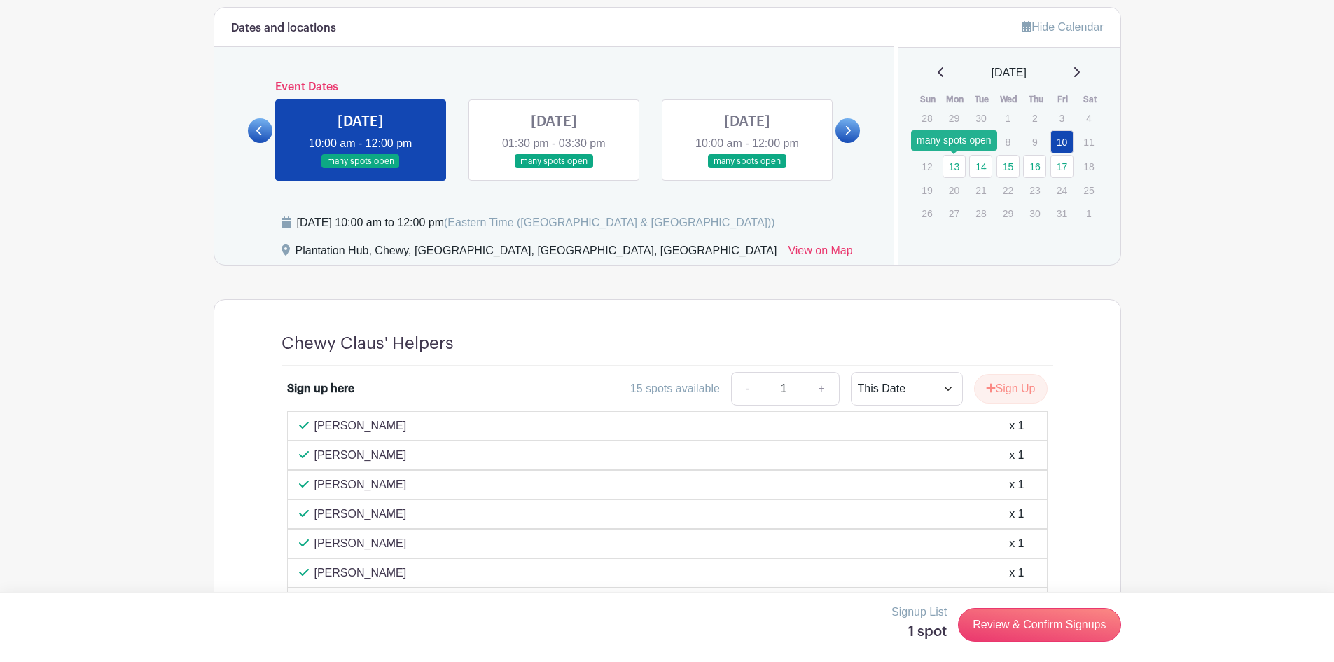
click at [957, 167] on link "13" at bounding box center [953, 166] width 23 height 23
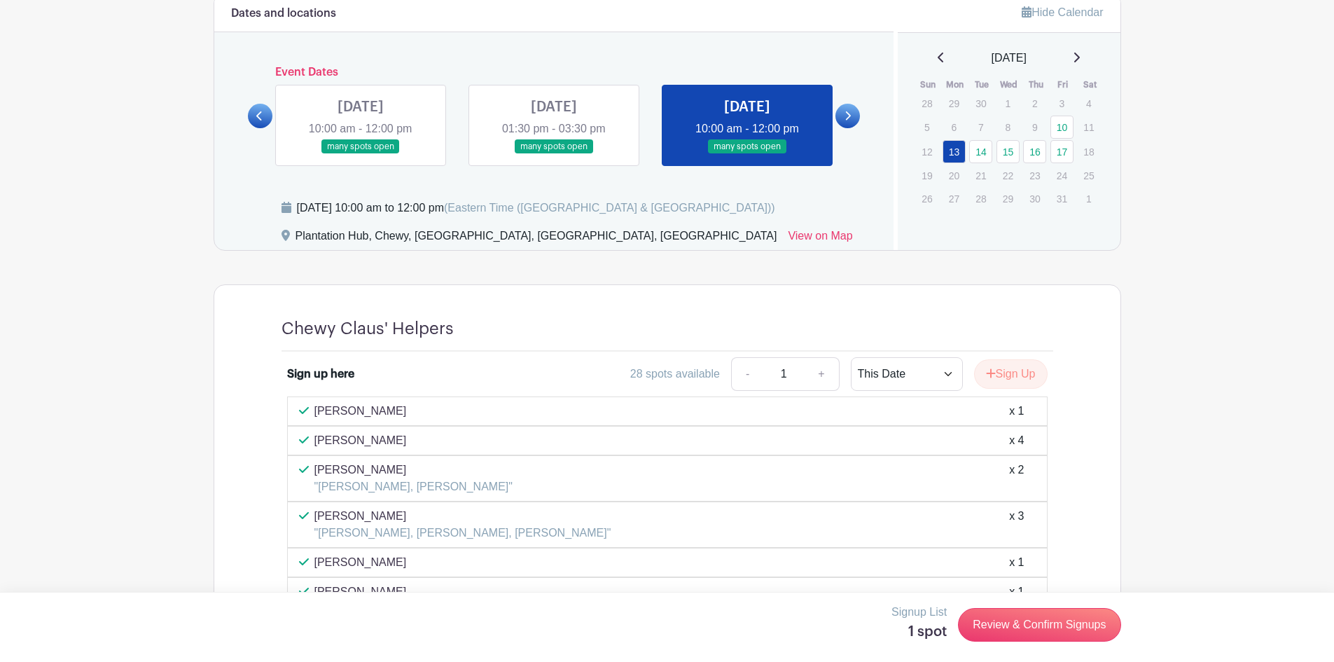
scroll to position [662, 0]
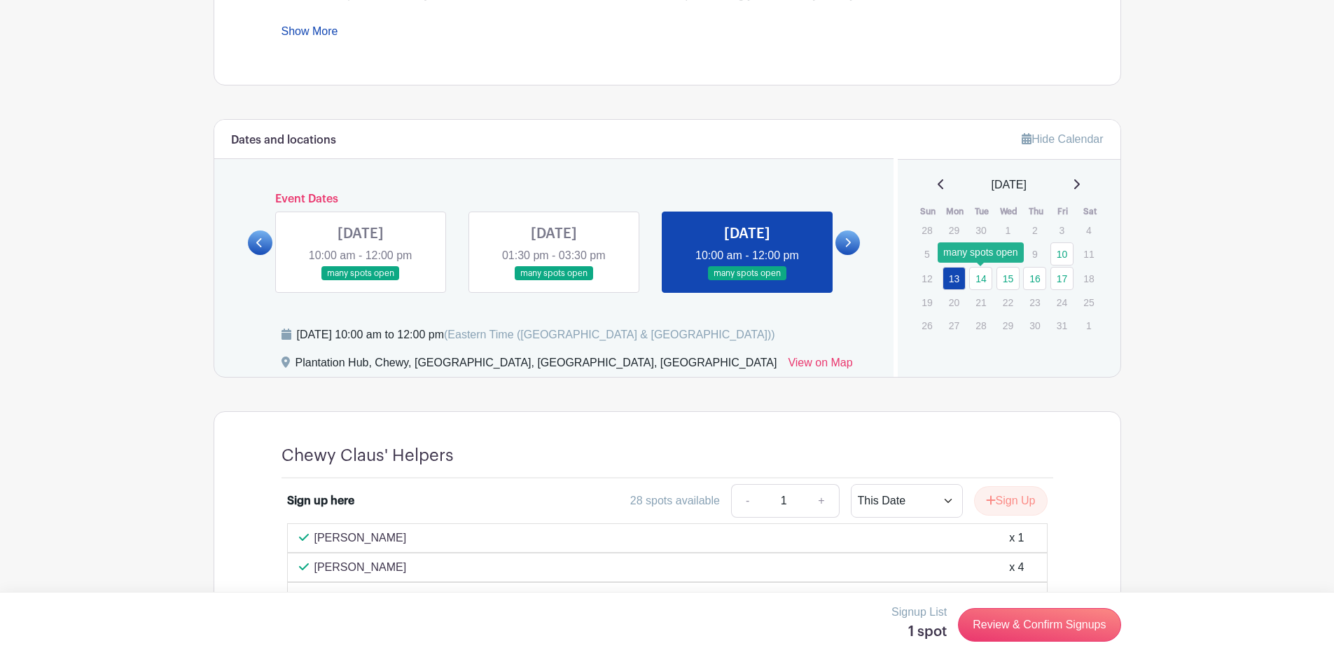
click at [979, 279] on link "14" at bounding box center [980, 278] width 23 height 23
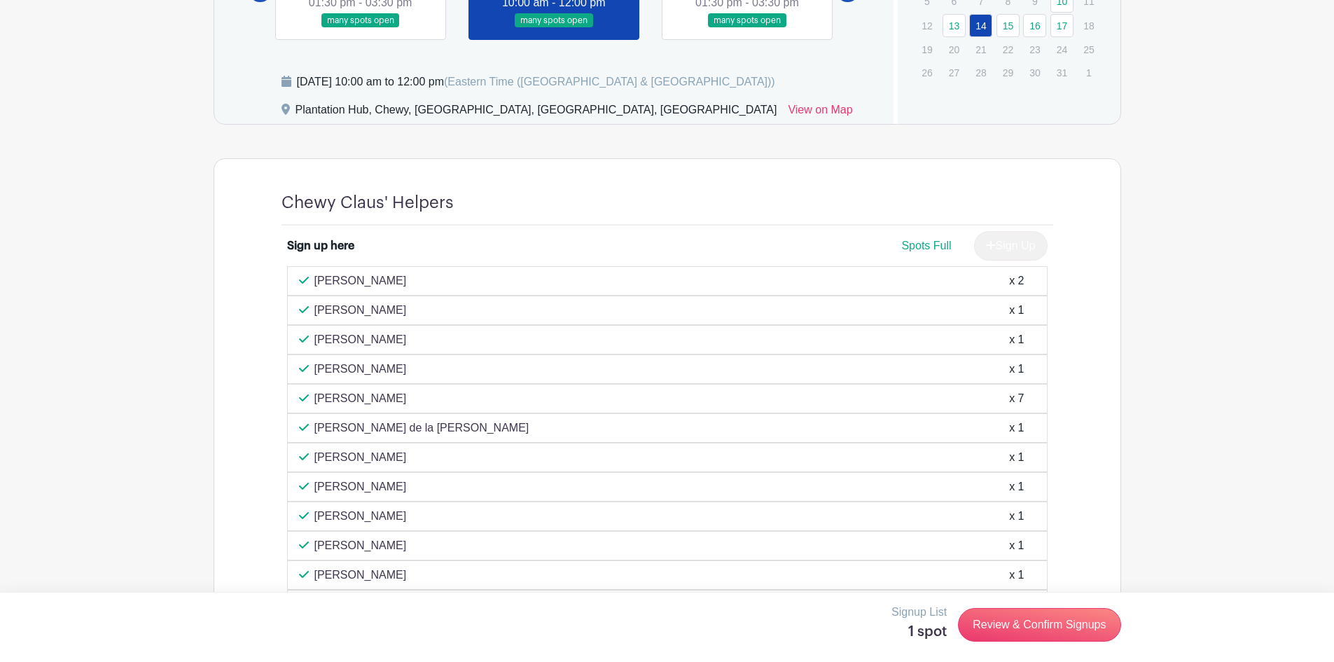
scroll to position [758, 0]
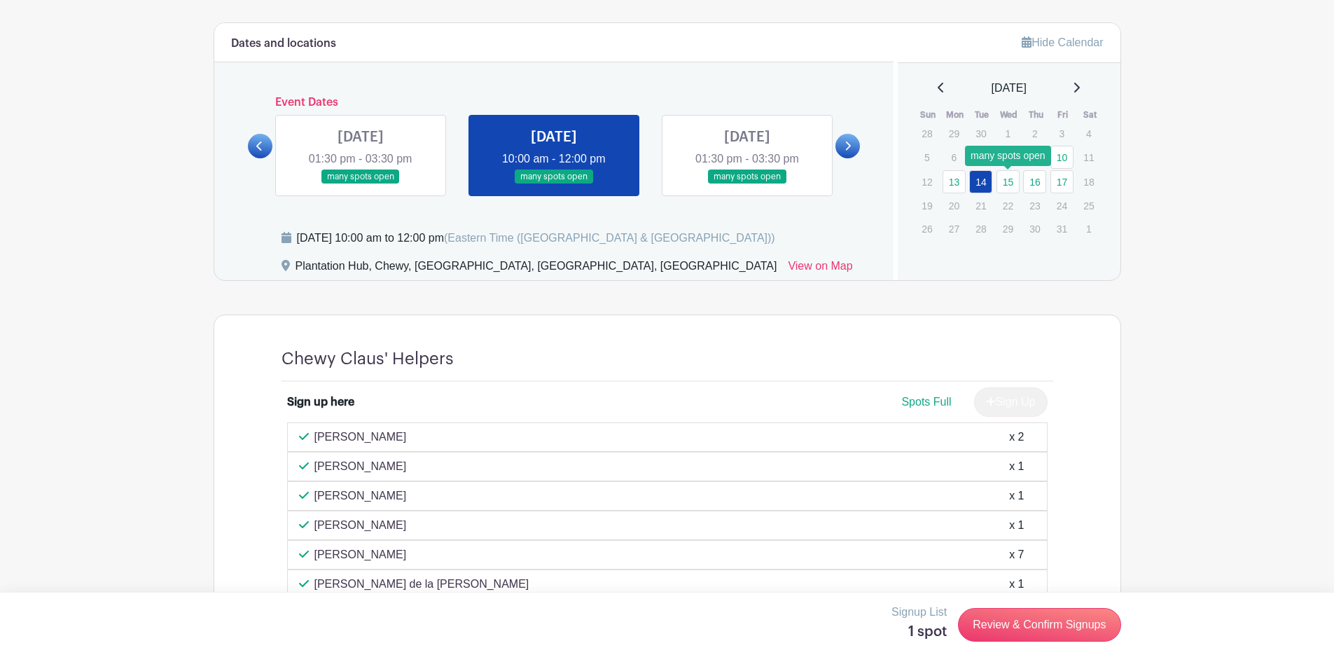
click at [1008, 185] on link "15" at bounding box center [1007, 181] width 23 height 23
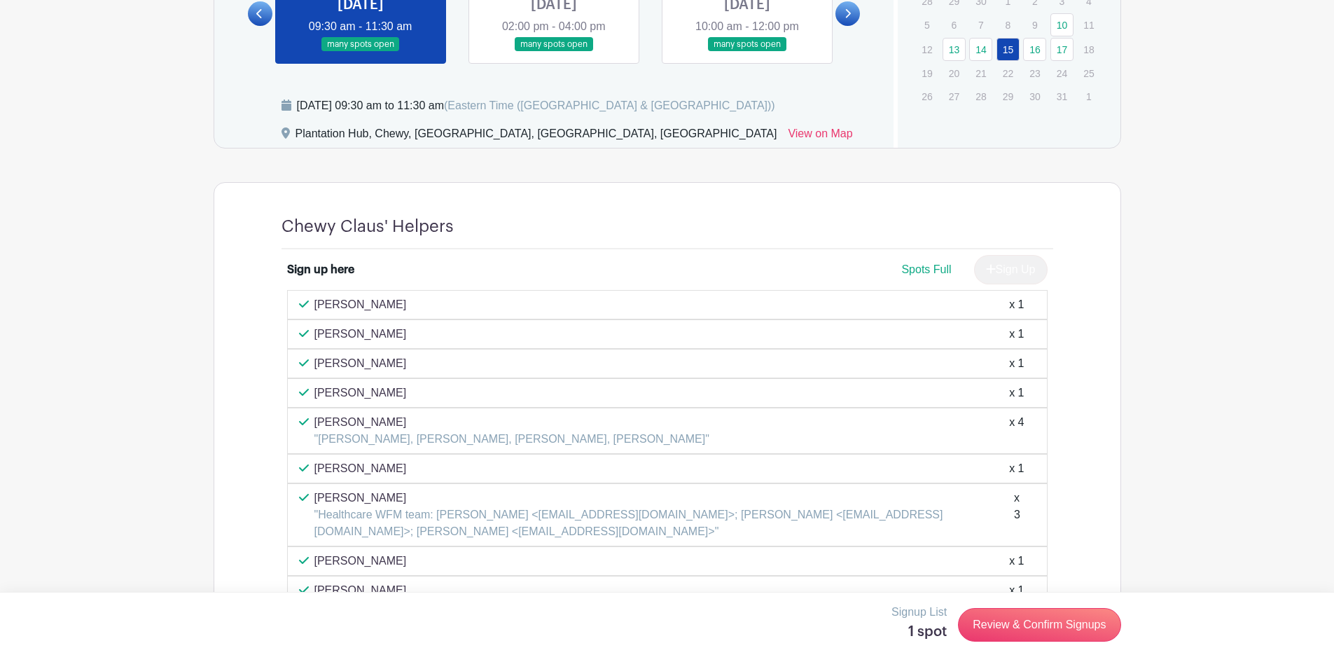
scroll to position [733, 0]
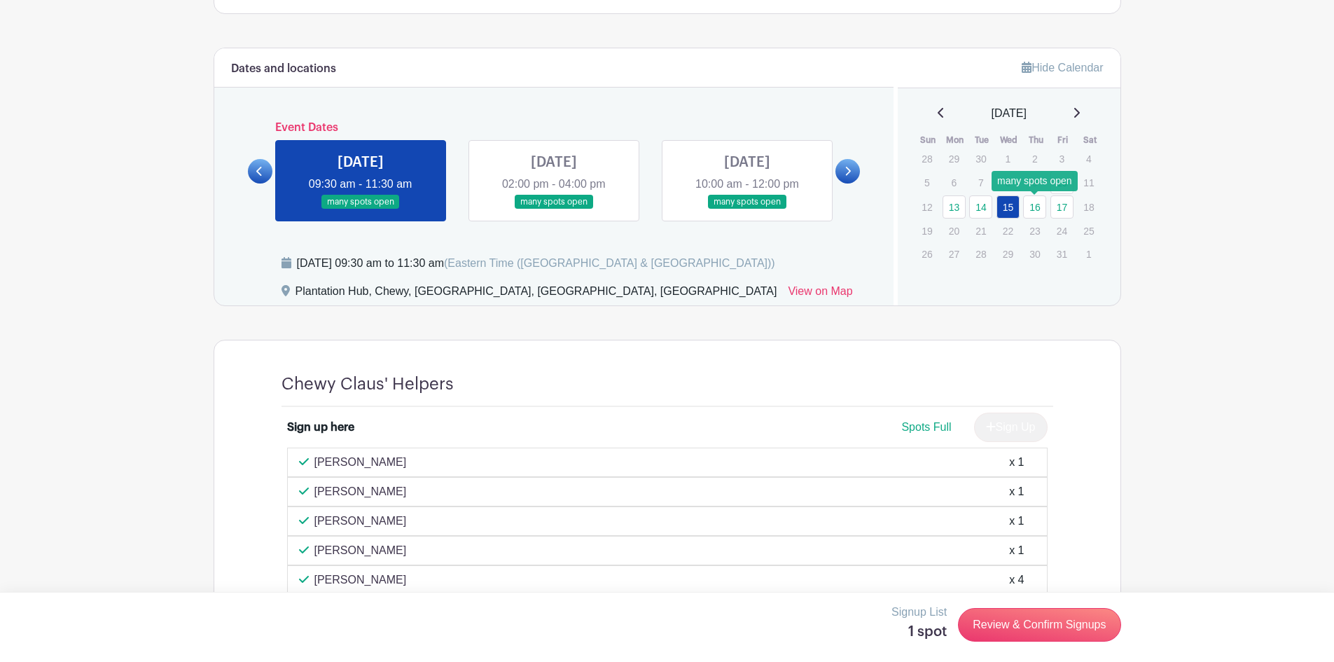
click at [1035, 205] on link "16" at bounding box center [1034, 206] width 23 height 23
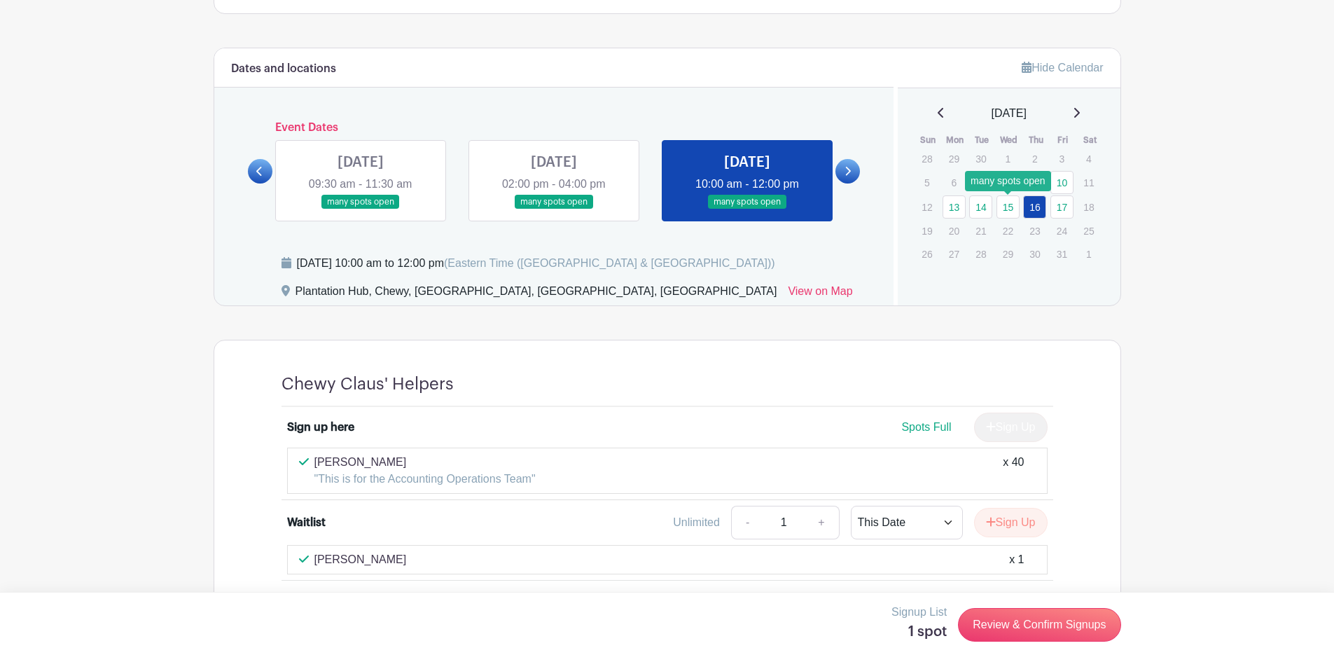
click at [1012, 212] on link "15" at bounding box center [1007, 206] width 23 height 23
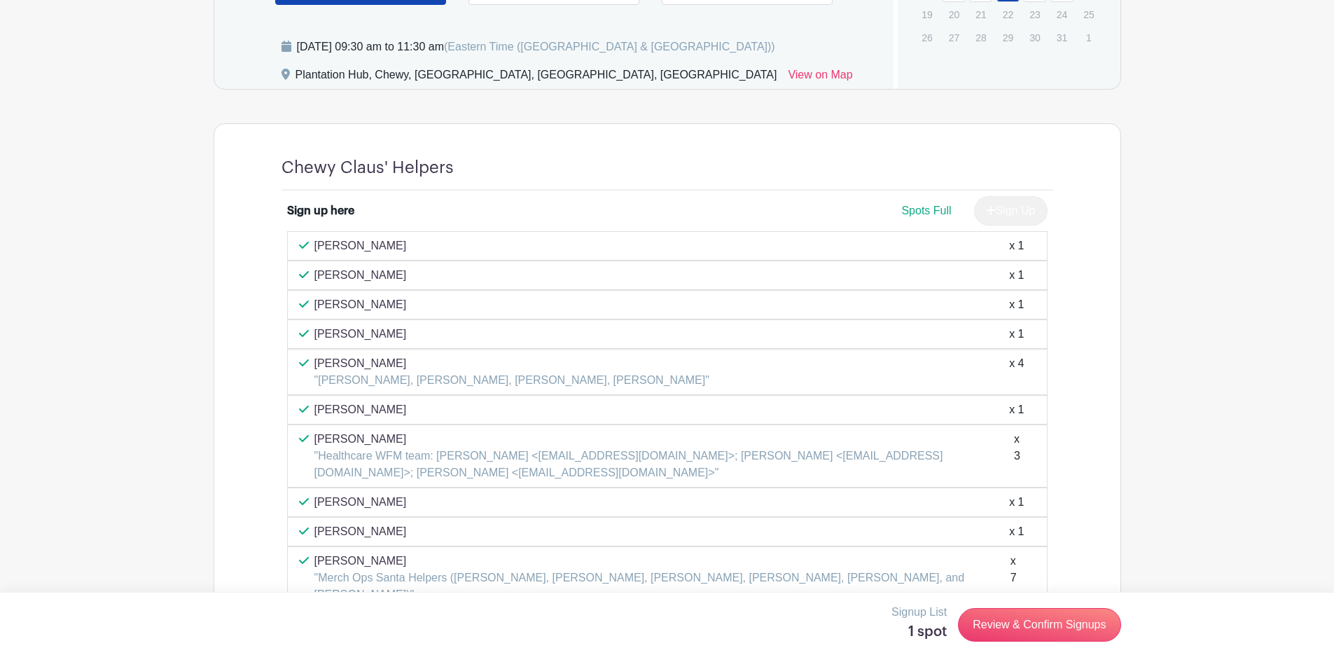
scroll to position [803, 0]
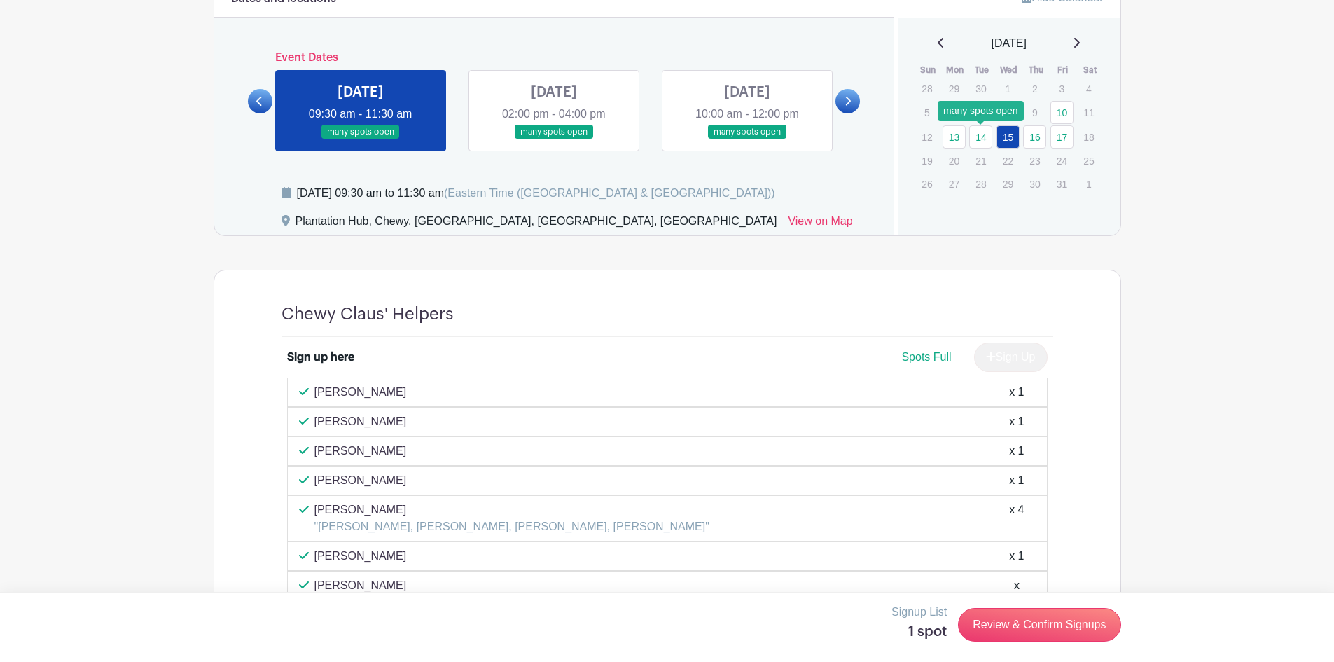
click at [982, 132] on link "14" at bounding box center [980, 136] width 23 height 23
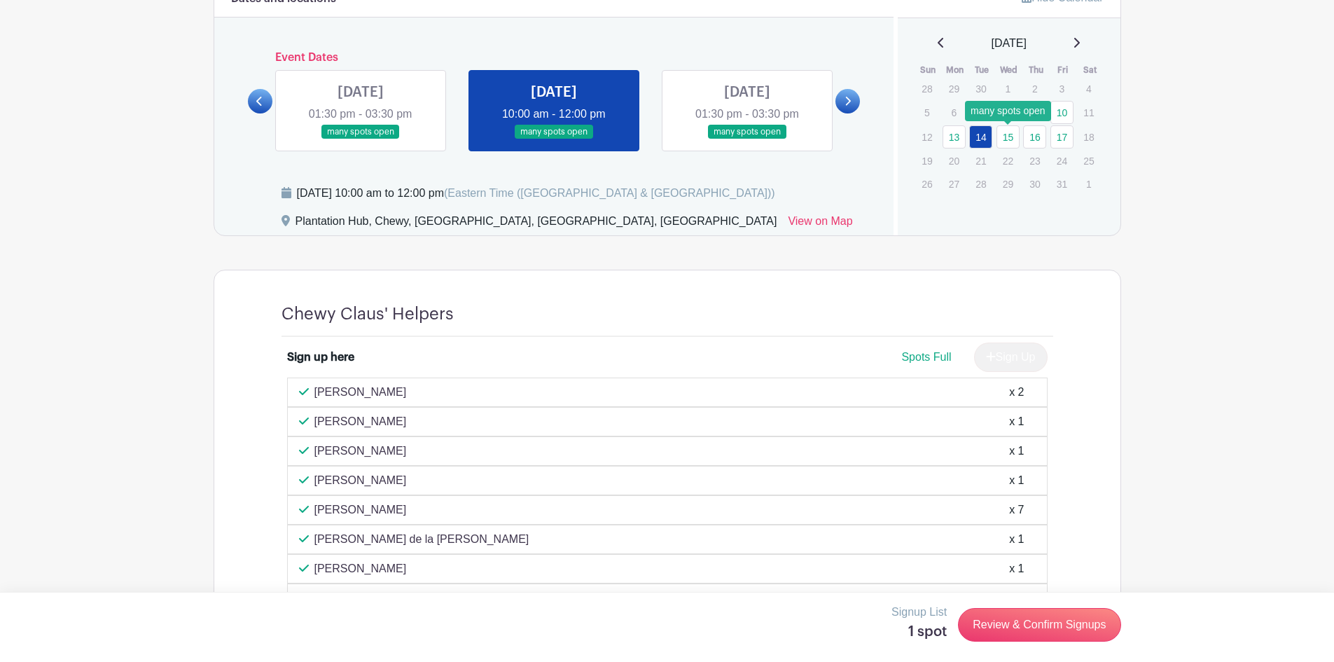
click at [1013, 137] on link "15" at bounding box center [1007, 136] width 23 height 23
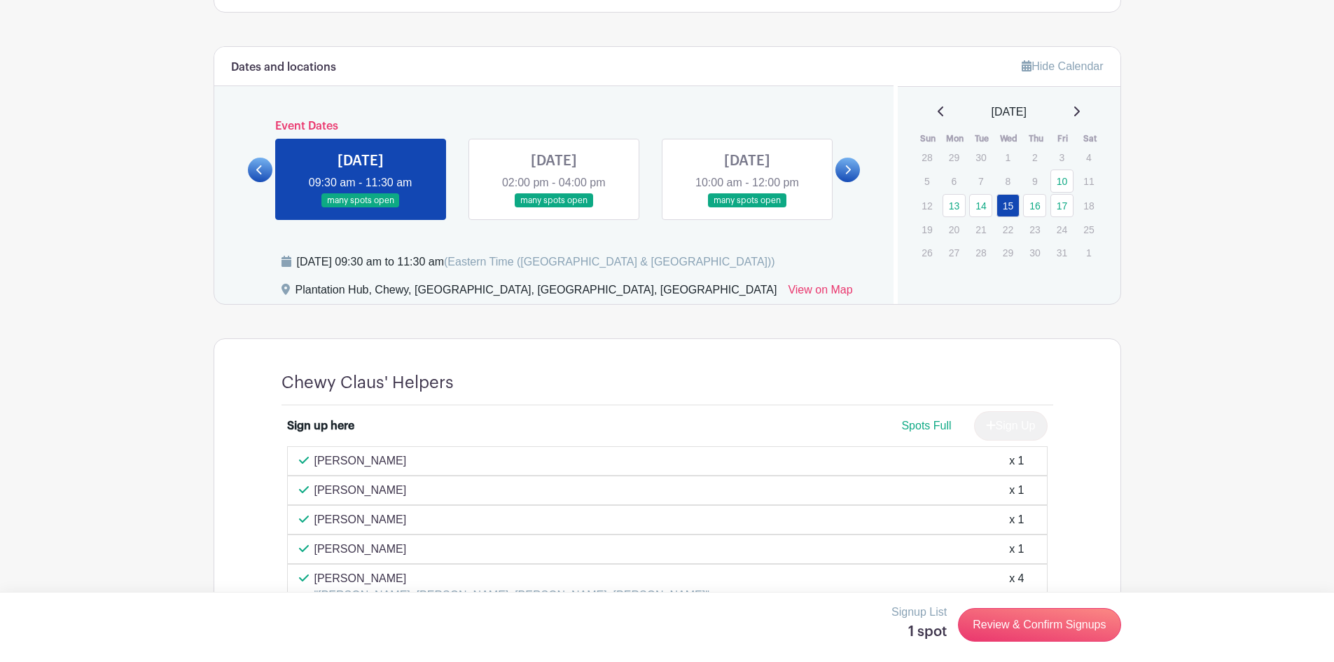
scroll to position [733, 0]
click at [554, 209] on link at bounding box center [554, 209] width 0 height 0
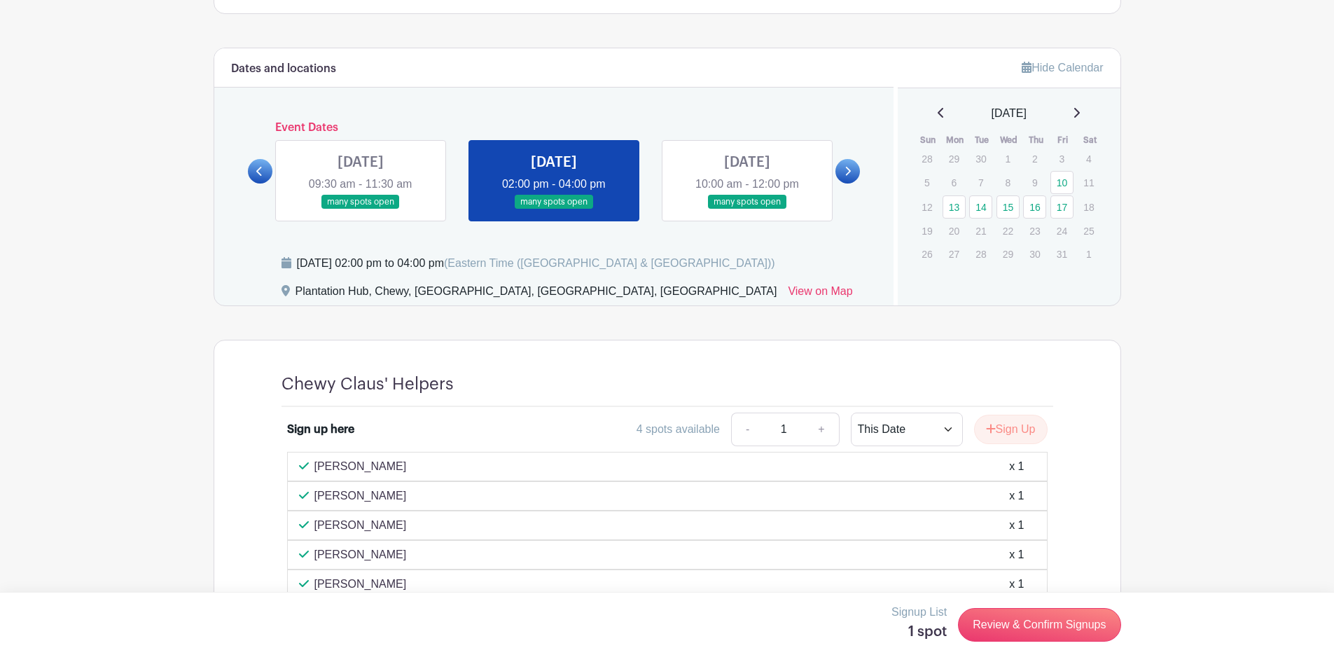
click at [747, 209] on link at bounding box center [747, 209] width 0 height 0
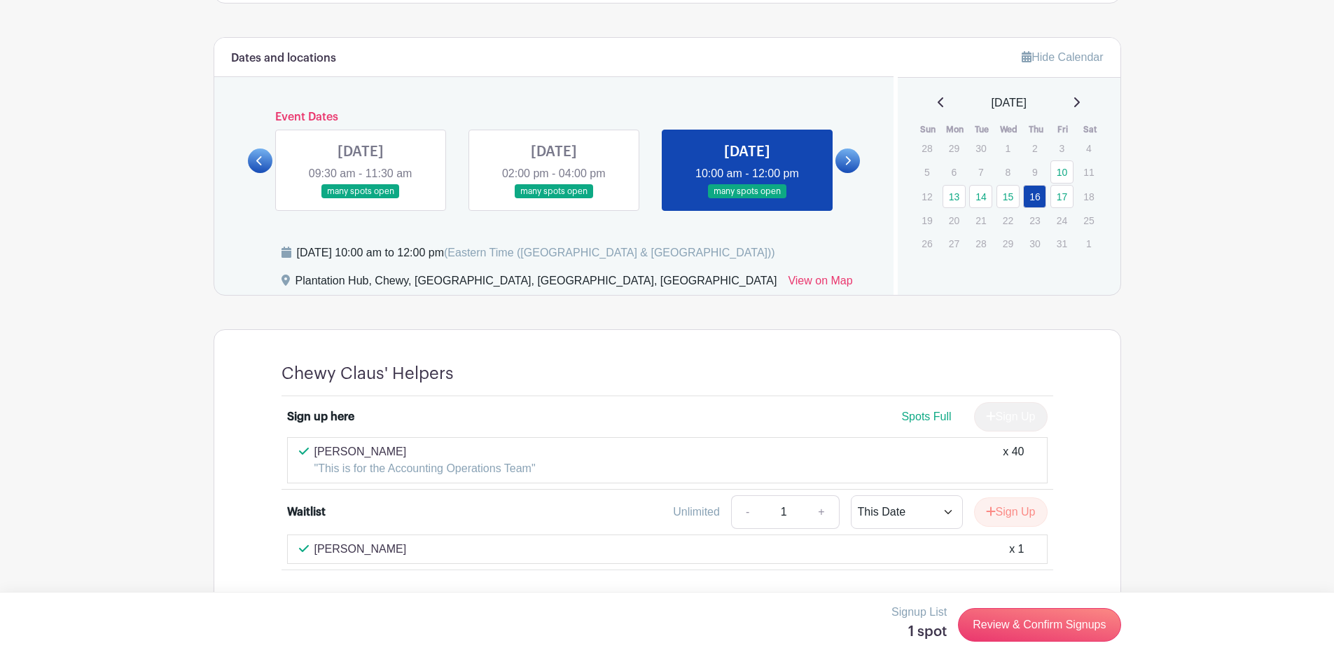
scroll to position [774, 0]
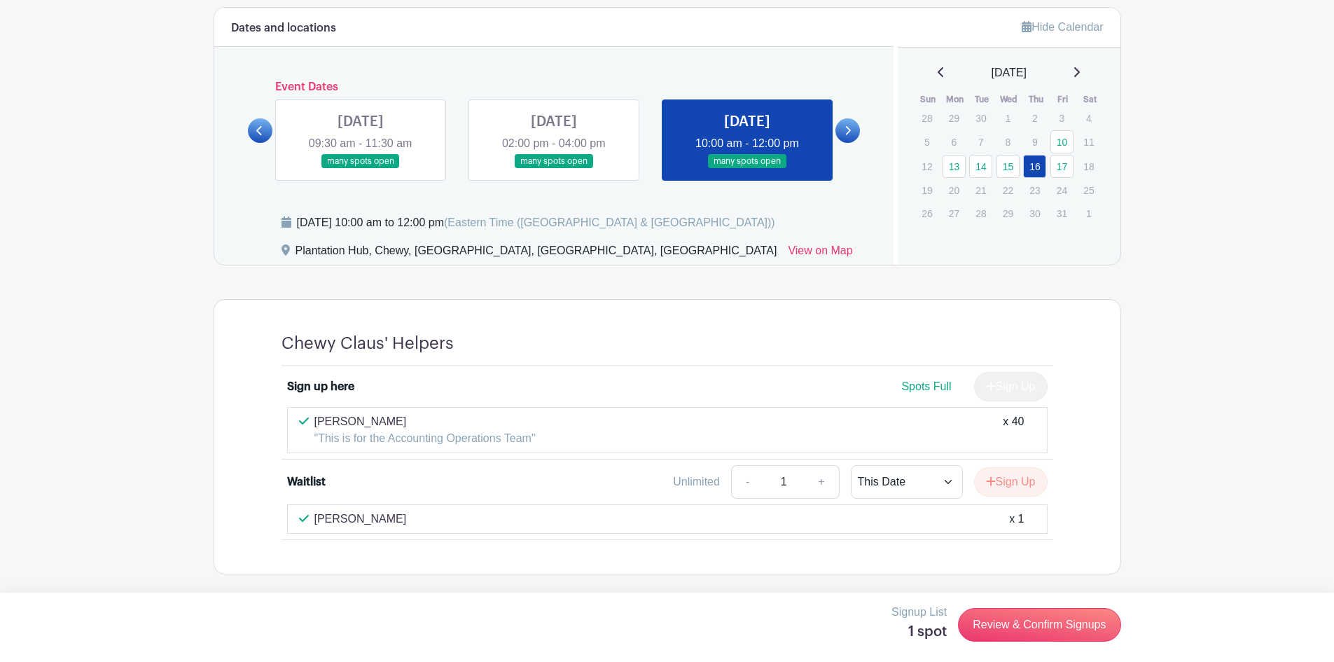
click at [554, 169] on link at bounding box center [554, 169] width 0 height 0
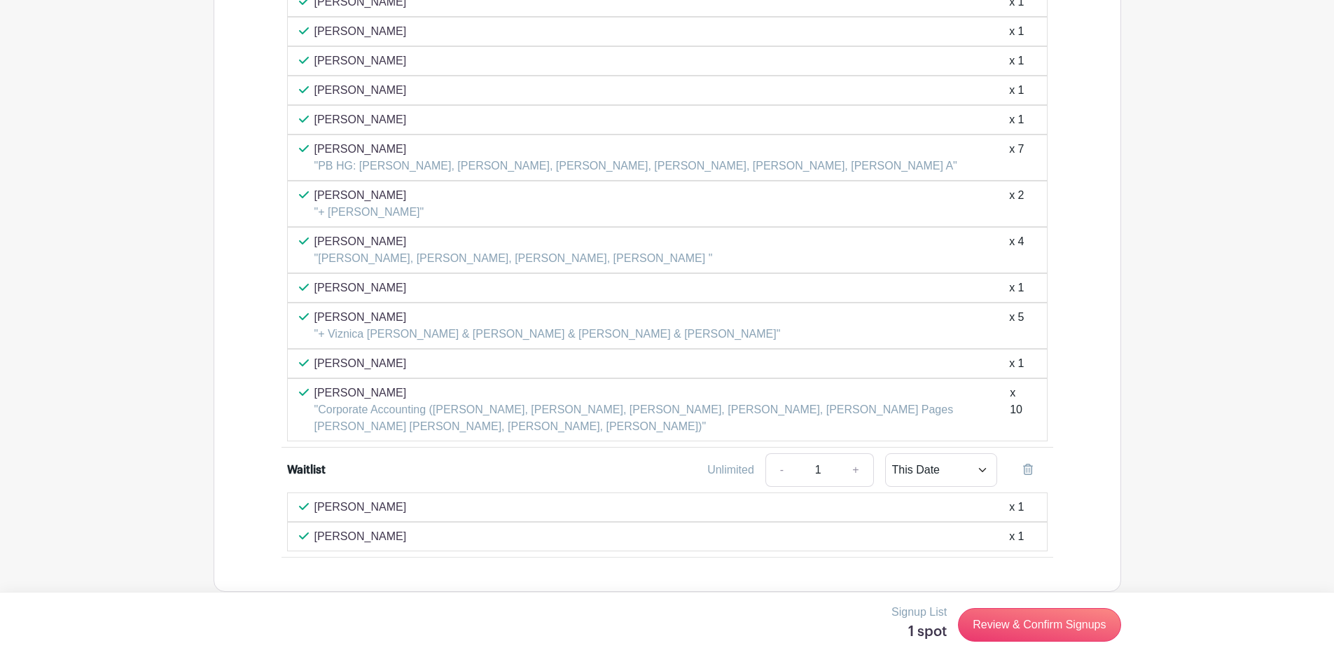
scroll to position [1244, 0]
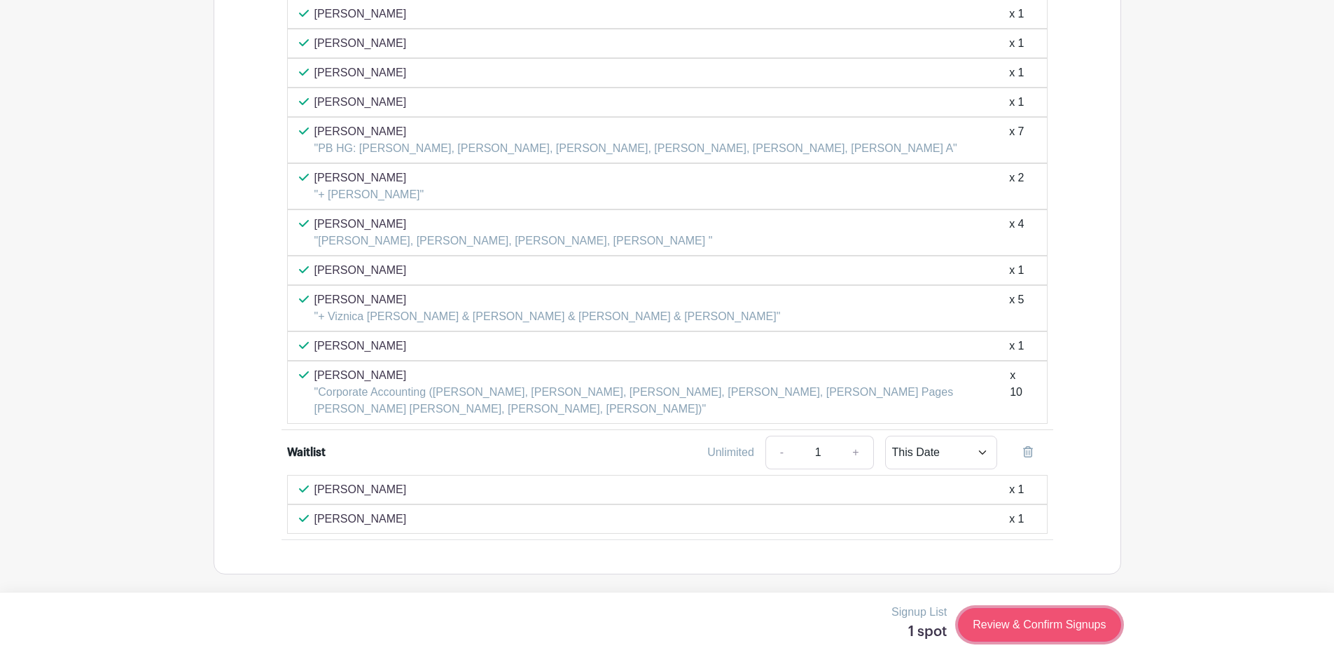
click at [1006, 617] on link "Review & Confirm Signups" at bounding box center [1039, 625] width 162 height 34
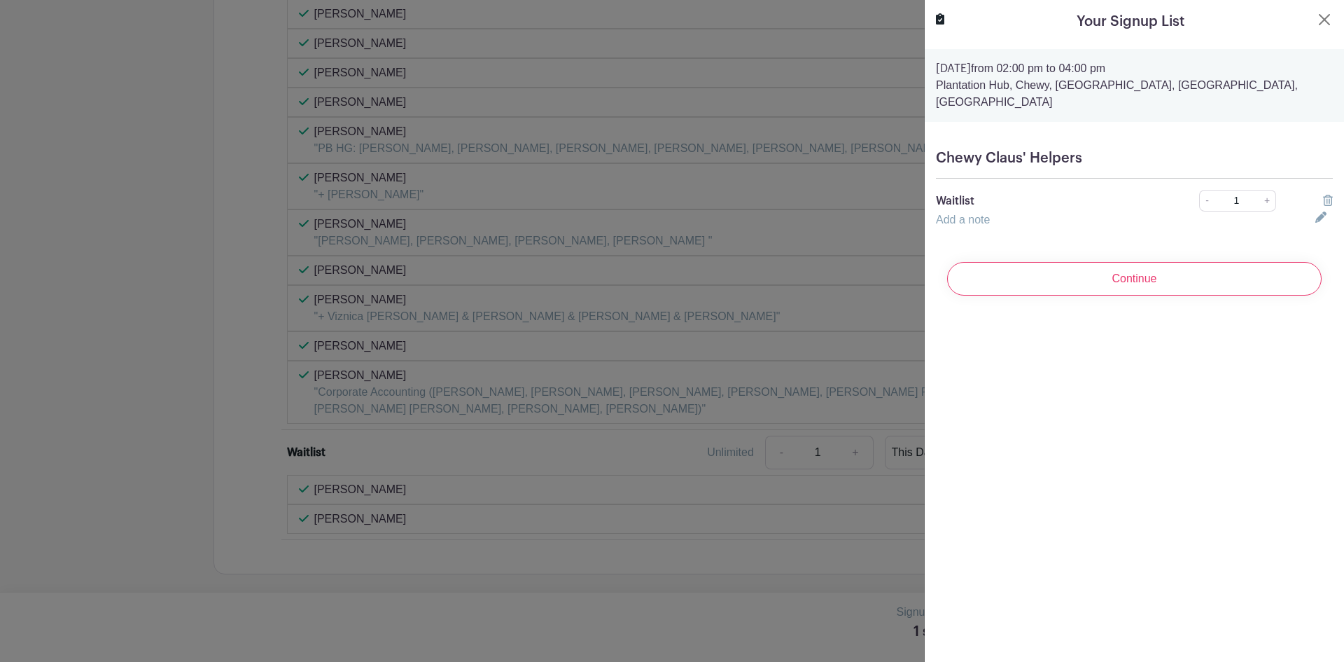
click at [1039, 211] on div "Add a note" at bounding box center [1117, 219] width 379 height 17
click at [1023, 262] on input "Continue" at bounding box center [1134, 279] width 375 height 34
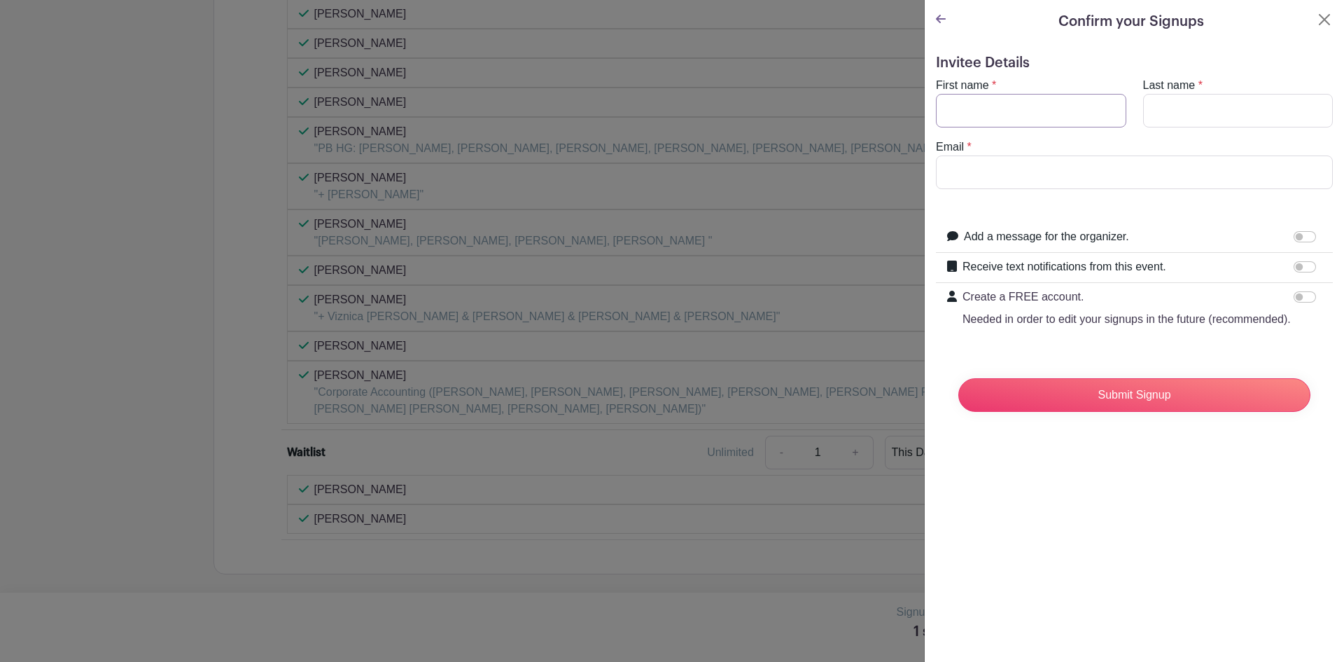
click at [1021, 118] on input "First name" at bounding box center [1031, 111] width 190 height 34
type input "Jeff"
type input "Jiang"
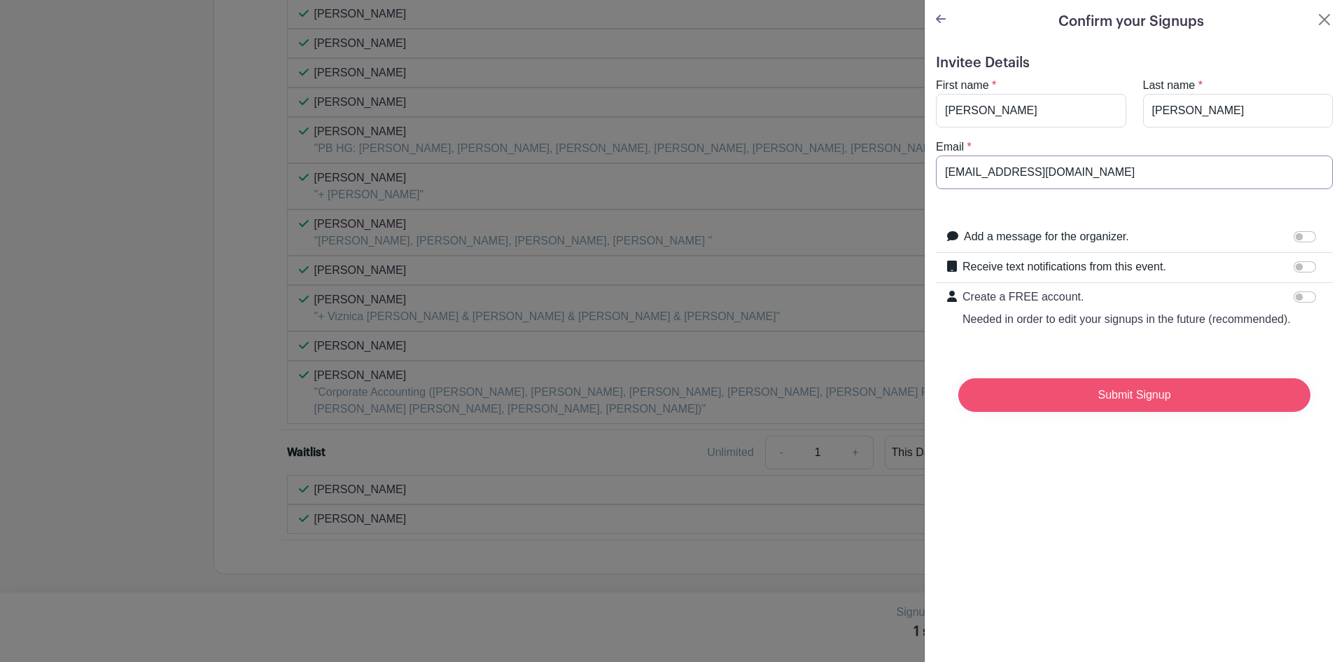
type input "jjiang1@chewy.com"
click at [1083, 410] on input "Submit Signup" at bounding box center [1134, 395] width 352 height 34
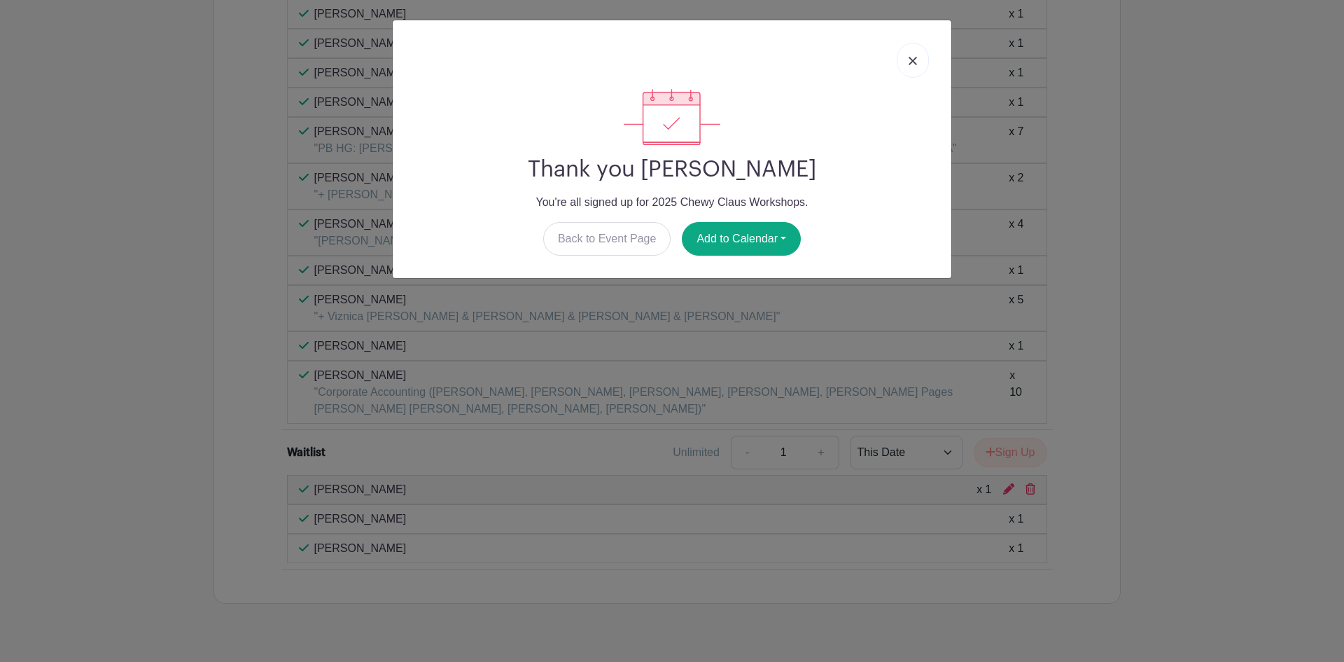
click at [908, 63] on link at bounding box center [913, 60] width 32 height 35
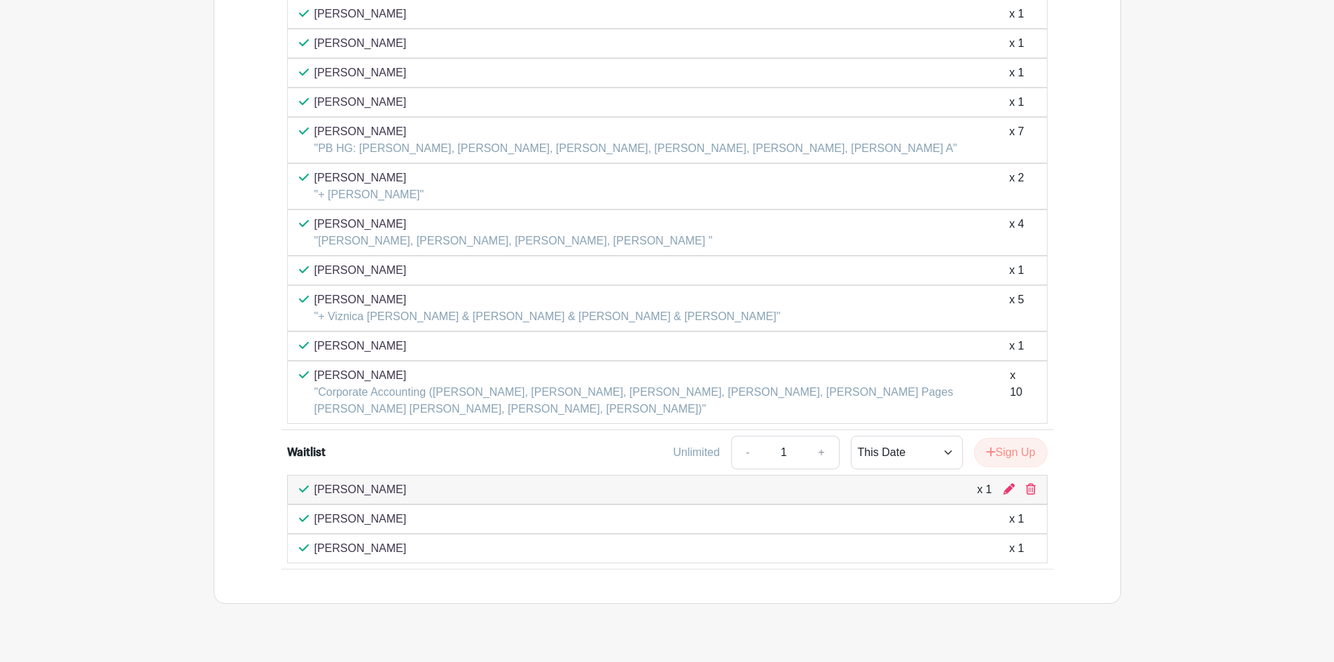
click at [726, 575] on div "Chewy Claus' Helpers Sign up here 4 spots available - 1 + This Date Select Date…" at bounding box center [667, 216] width 839 height 774
